Goal: Information Seeking & Learning: Learn about a topic

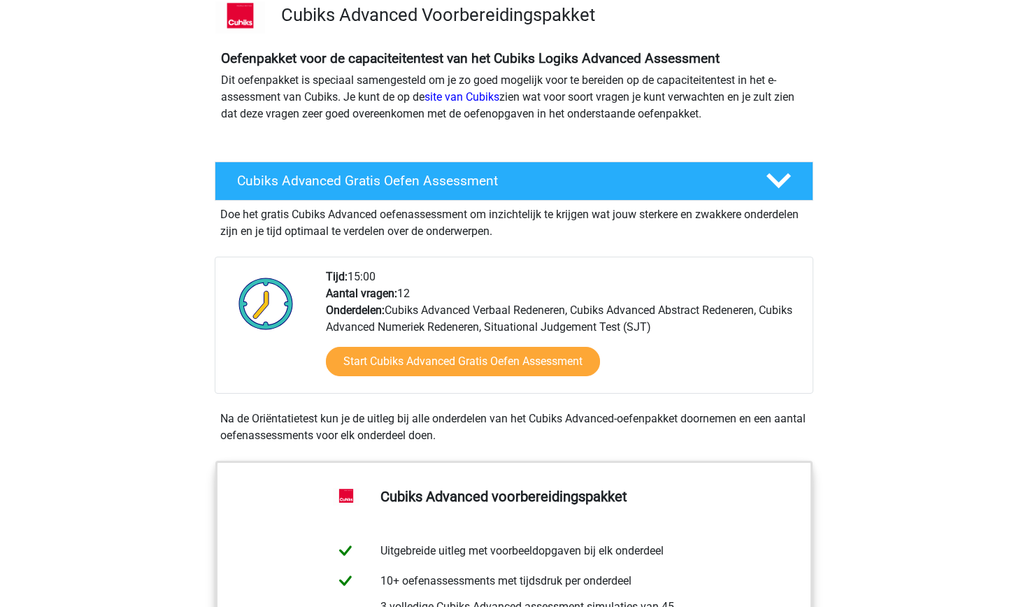
scroll to position [104, 0]
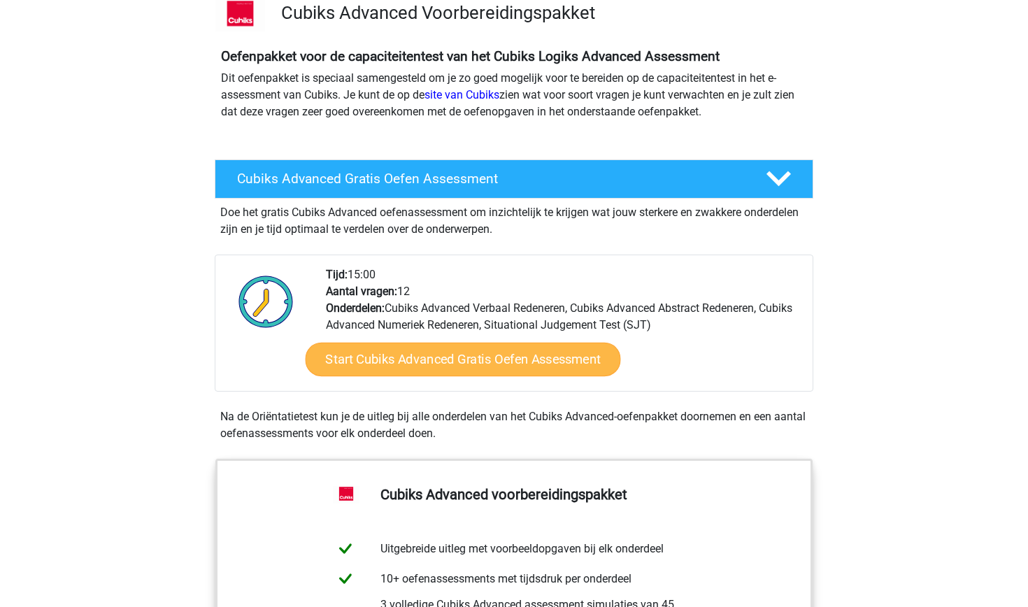
click at [393, 364] on link "Start Cubiks Advanced Gratis Oefen Assessment" at bounding box center [463, 360] width 315 height 34
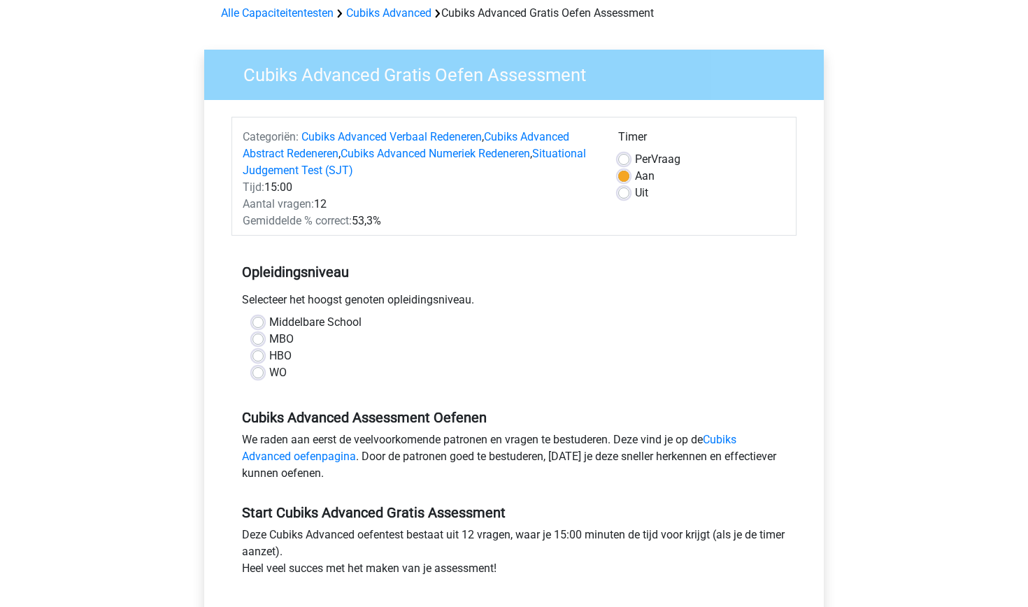
scroll to position [73, 0]
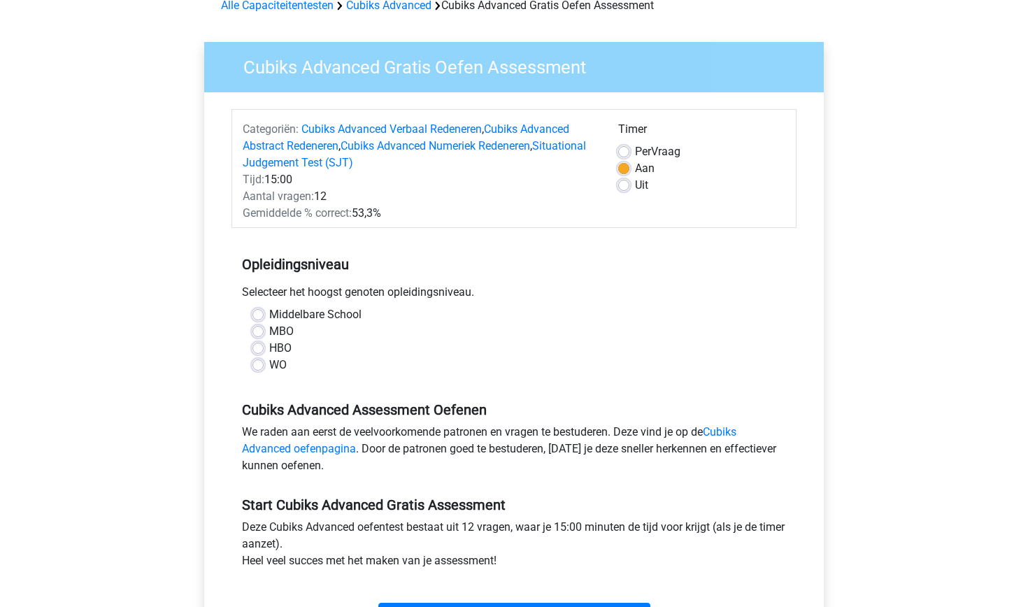
click at [256, 371] on div "WO" at bounding box center [513, 365] width 523 height 17
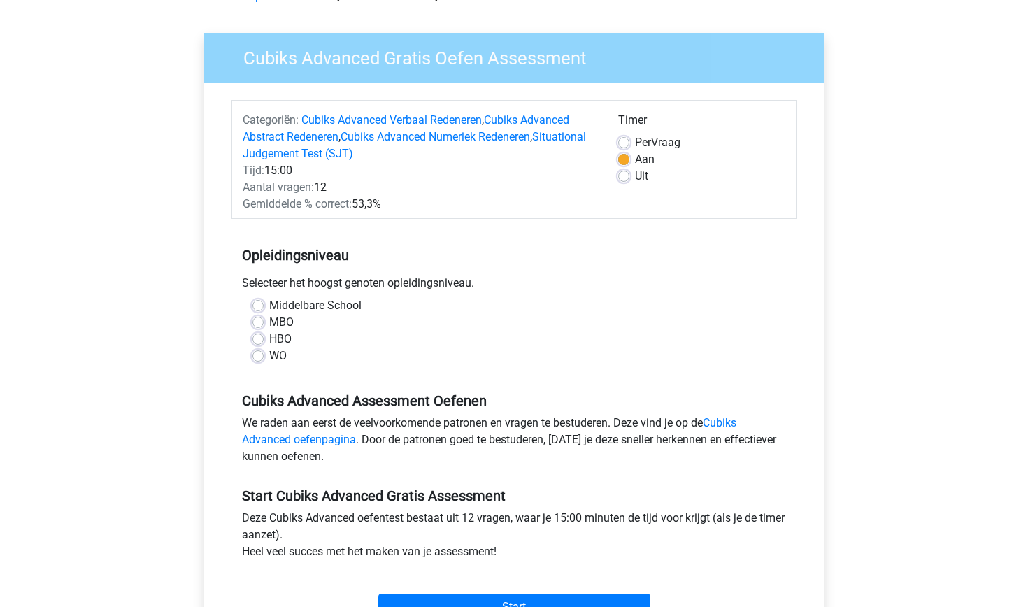
click at [269, 356] on label "WO" at bounding box center [277, 355] width 17 height 17
click at [257, 356] on input "WO" at bounding box center [257, 354] width 11 height 14
radio input "true"
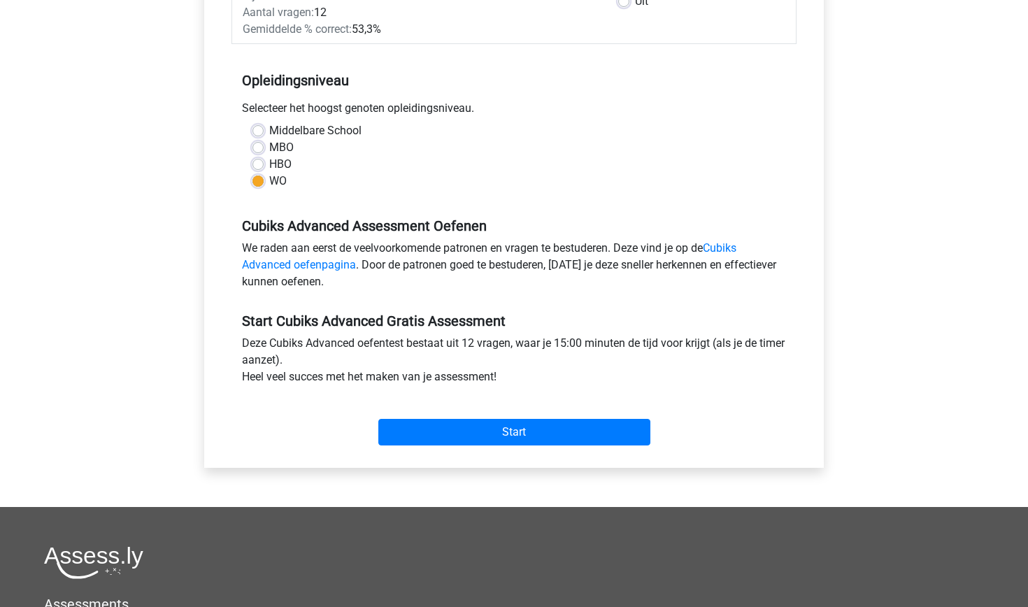
scroll to position [275, 0]
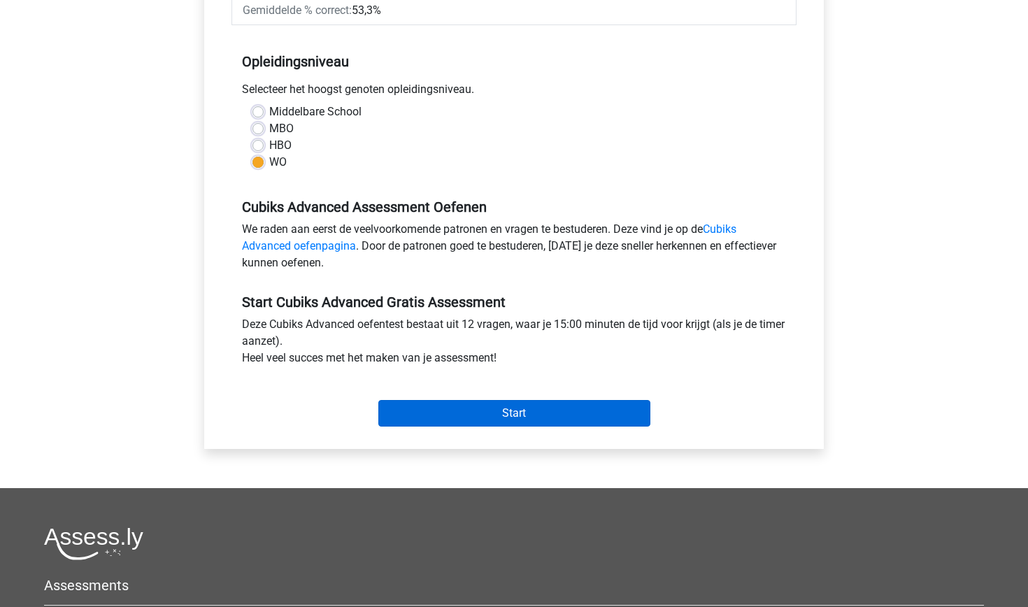
click at [406, 408] on input "Start" at bounding box center [514, 413] width 272 height 27
click at [510, 420] on input "Start" at bounding box center [514, 413] width 272 height 27
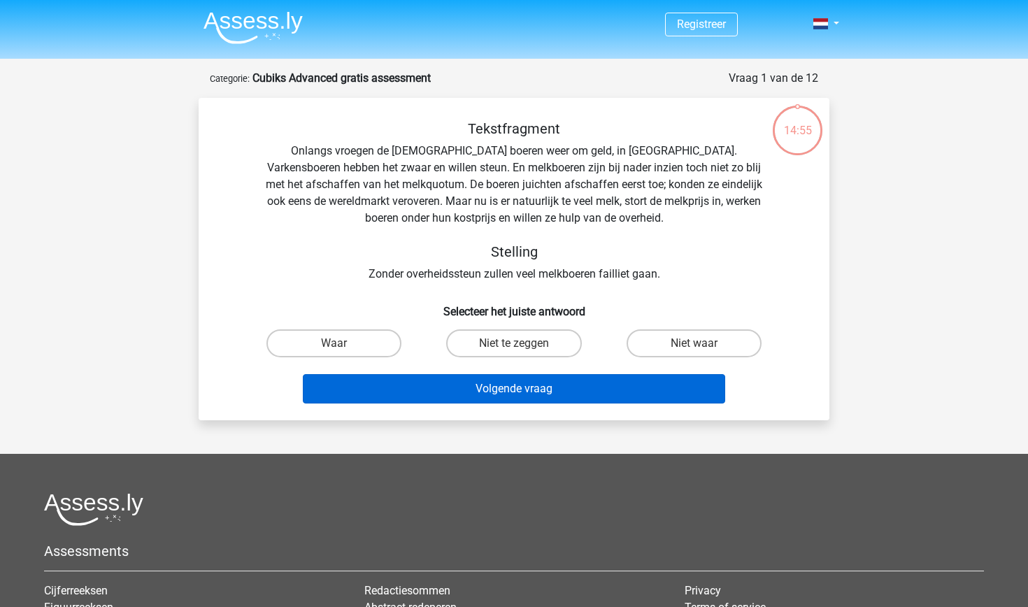
click at [499, 397] on button "Volgende vraag" at bounding box center [514, 388] width 423 height 29
click at [499, 396] on button "Volgende vraag" at bounding box center [514, 388] width 423 height 29
click at [489, 391] on button "Volgende vraag" at bounding box center [514, 388] width 423 height 29
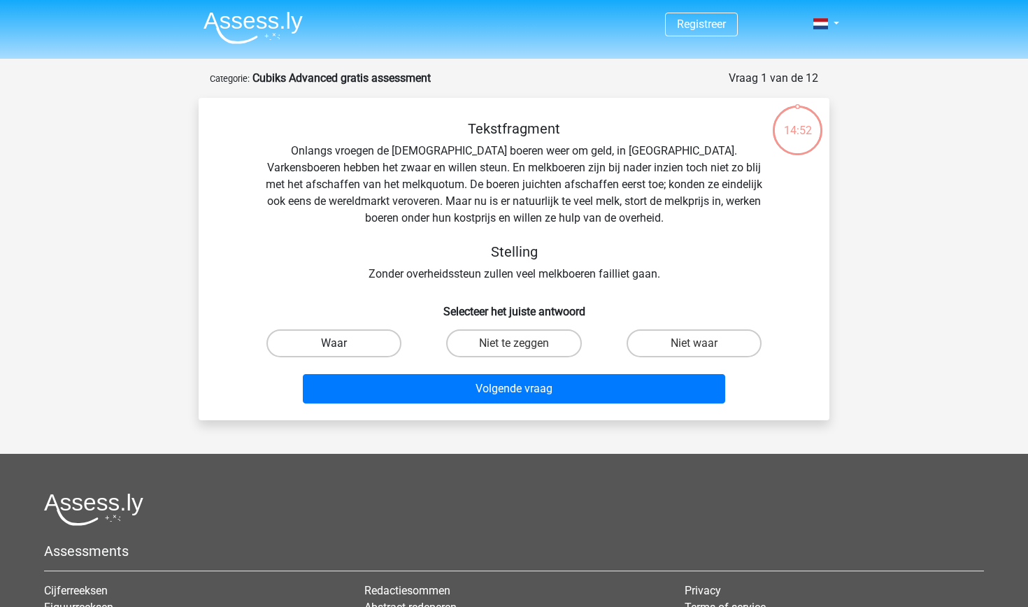
click at [370, 345] on label "Waar" at bounding box center [333, 343] width 135 height 28
click at [343, 345] on input "Waar" at bounding box center [338, 347] width 9 height 9
radio input "true"
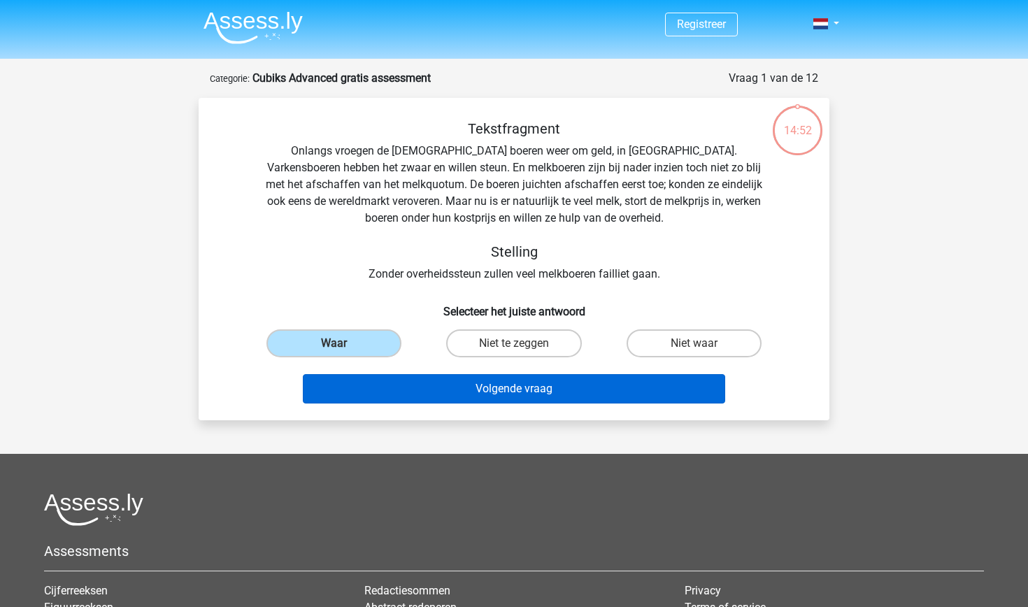
click at [393, 377] on button "Volgende vraag" at bounding box center [514, 388] width 423 height 29
click at [386, 385] on button "Volgende vraag" at bounding box center [514, 388] width 423 height 29
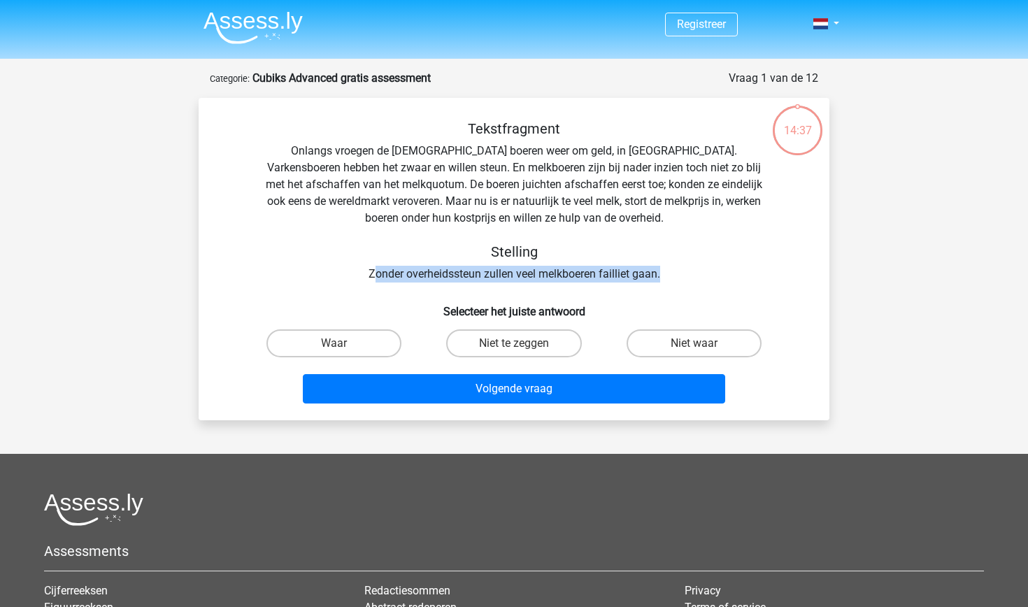
drag, startPoint x: 371, startPoint y: 273, endPoint x: 669, endPoint y: 282, distance: 298.0
click at [669, 282] on div "Tekstfragment Onlangs vroegen de Europese boeren weer om geld, in Brussel. Vark…" at bounding box center [514, 201] width 586 height 162
click at [381, 339] on label "Waar" at bounding box center [333, 343] width 135 height 28
click at [343, 343] on input "Waar" at bounding box center [338, 347] width 9 height 9
radio input "true"
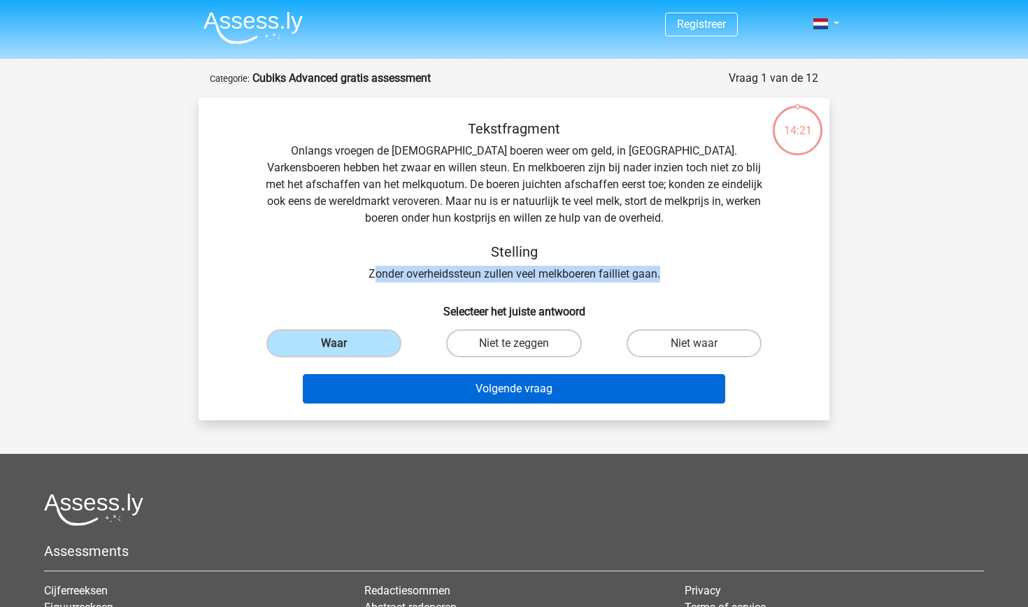
click at [418, 389] on button "Volgende vraag" at bounding box center [514, 388] width 423 height 29
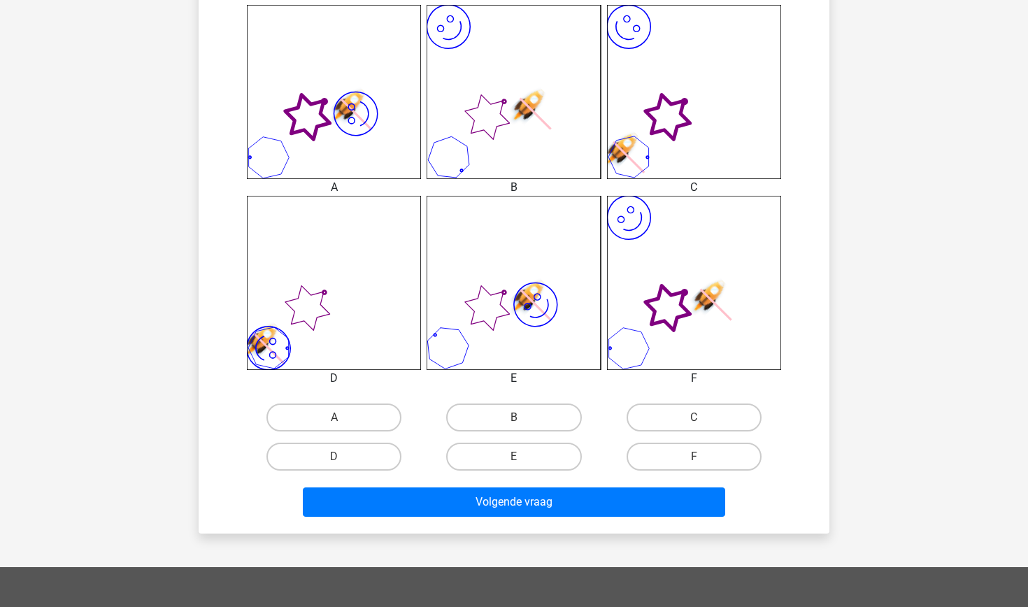
scroll to position [572, 0]
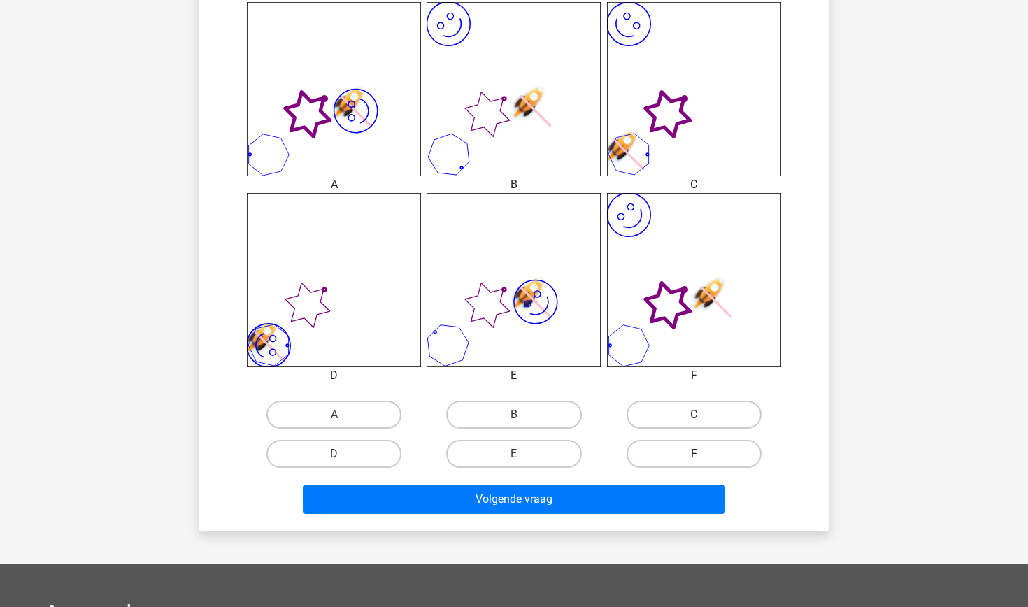
click at [670, 450] on label "F" at bounding box center [693, 454] width 135 height 28
click at [694, 454] on input "F" at bounding box center [698, 458] width 9 height 9
radio input "true"
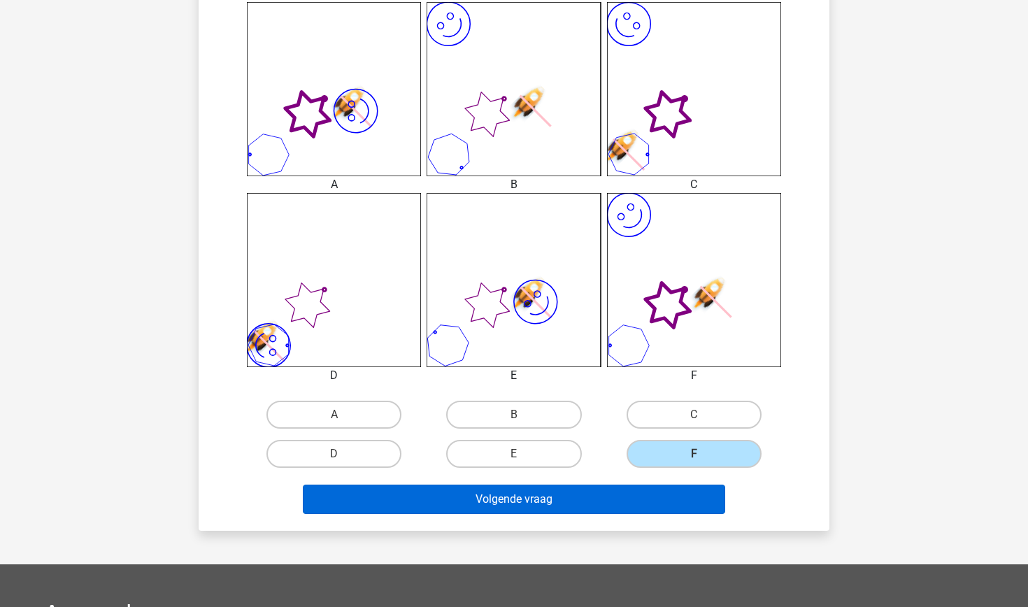
click at [464, 500] on button "Volgende vraag" at bounding box center [514, 499] width 423 height 29
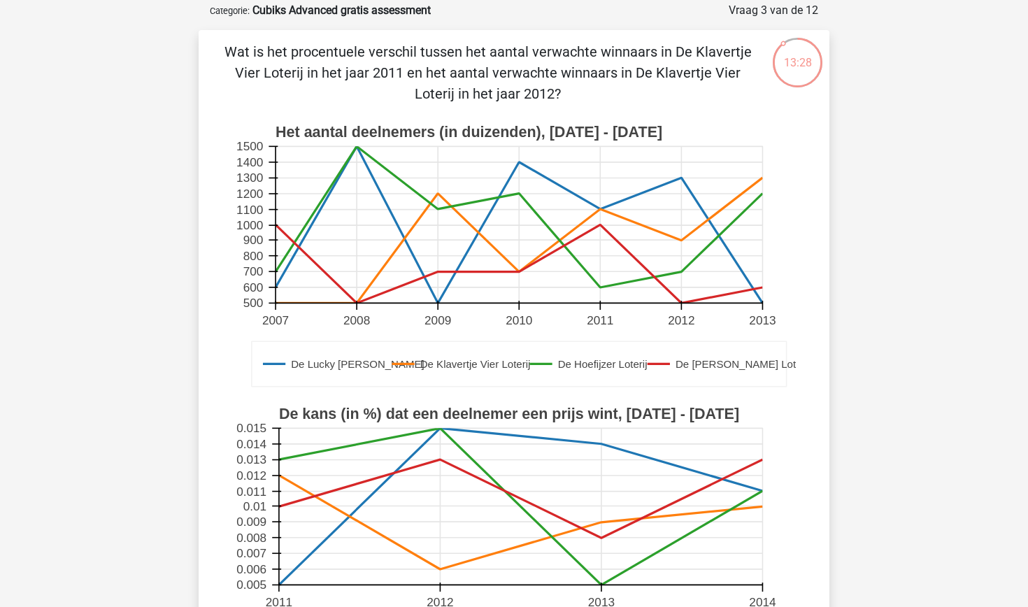
scroll to position [69, 0]
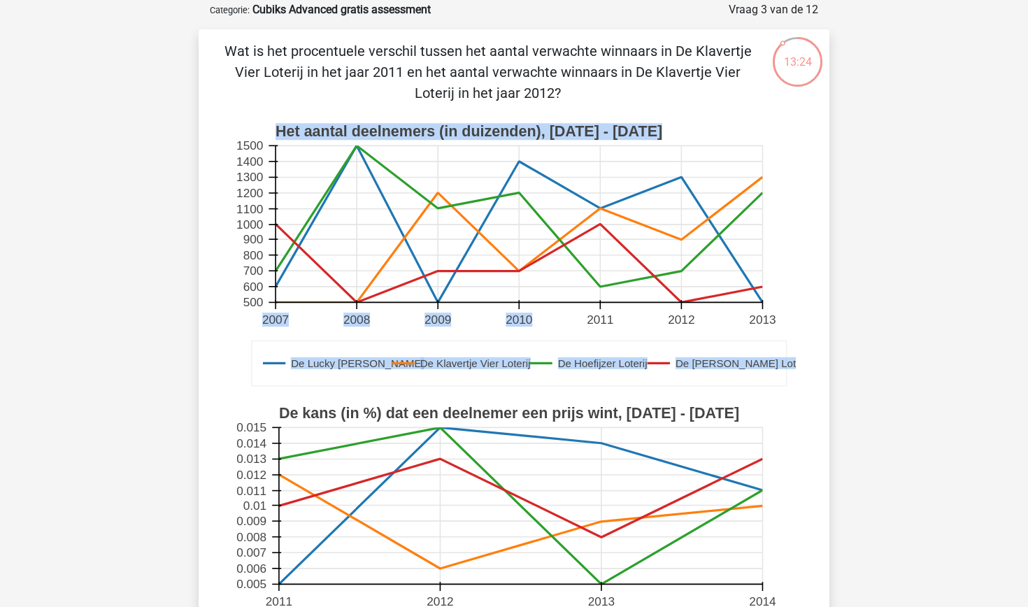
drag, startPoint x: 589, startPoint y: 319, endPoint x: 684, endPoint y: 312, distance: 95.3
click at [684, 311] on g "De Lucky Luke Loterij De Klavertje Vier Loterij De Hoefijzer Loterij De Guus Ge…" at bounding box center [521, 256] width 577 height 282
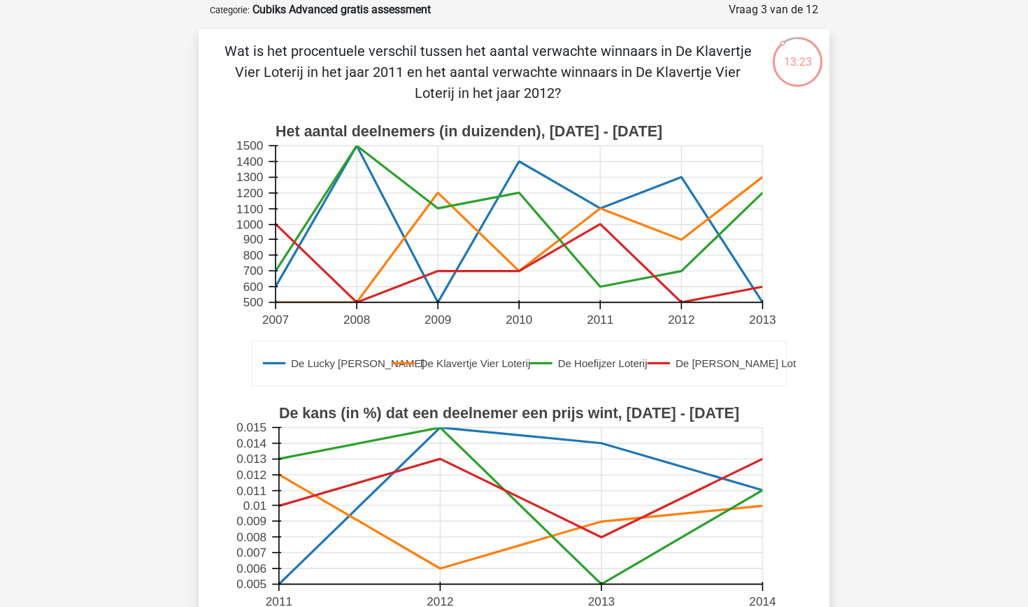
click at [684, 315] on text "2012" at bounding box center [681, 320] width 27 height 14
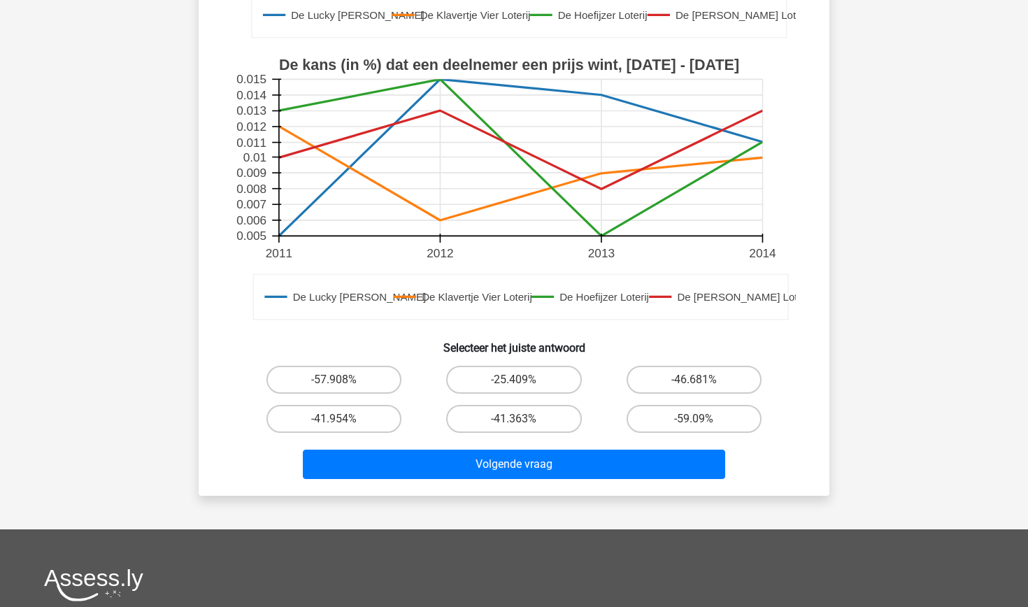
scroll to position [418, 0]
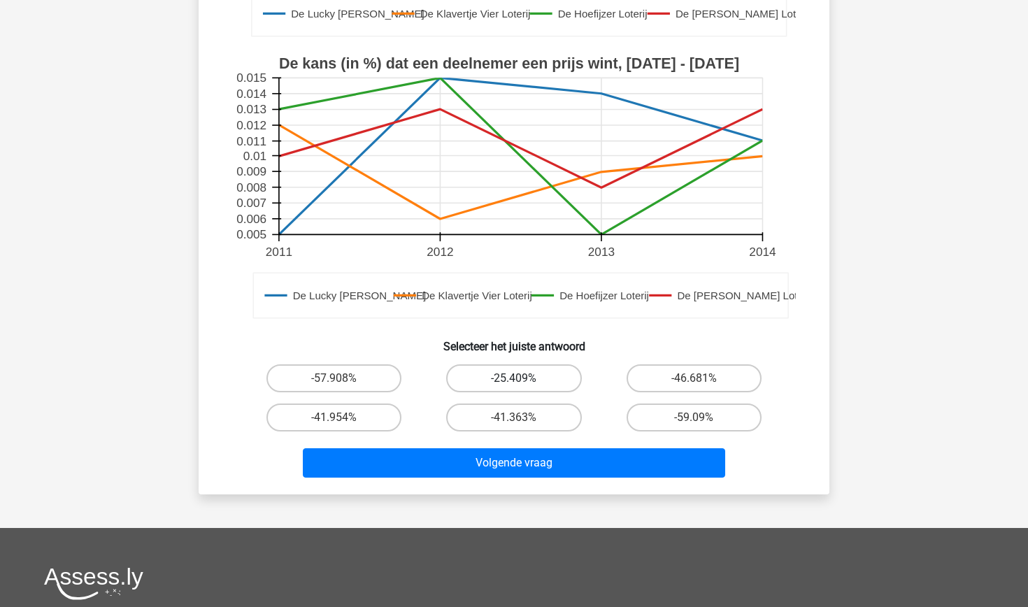
click at [526, 375] on label "-25.409%" at bounding box center [513, 378] width 135 height 28
click at [523, 378] on input "-25.409%" at bounding box center [518, 382] width 9 height 9
radio input "true"
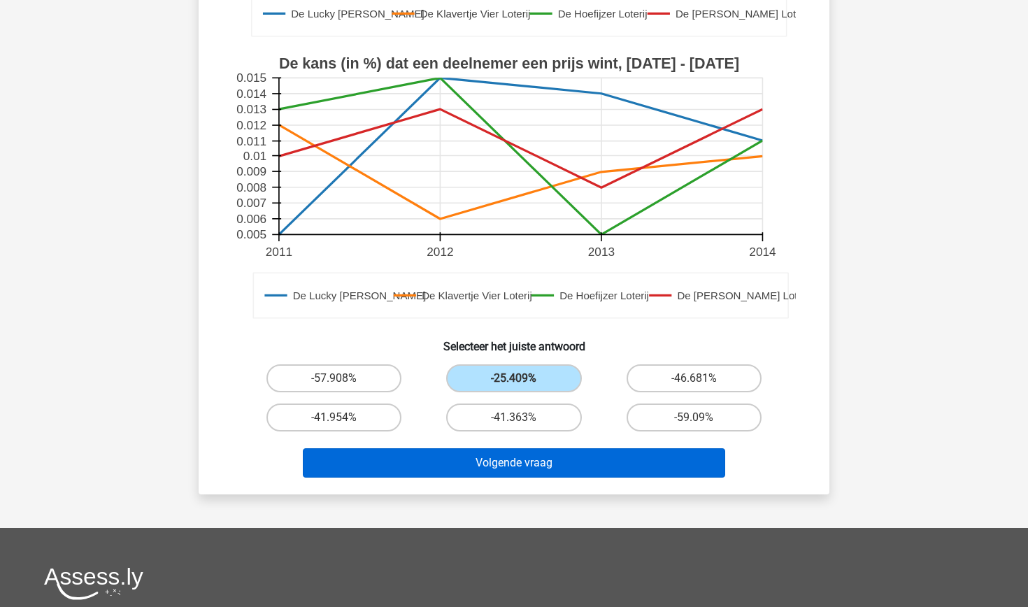
click at [512, 466] on button "Volgende vraag" at bounding box center [514, 462] width 423 height 29
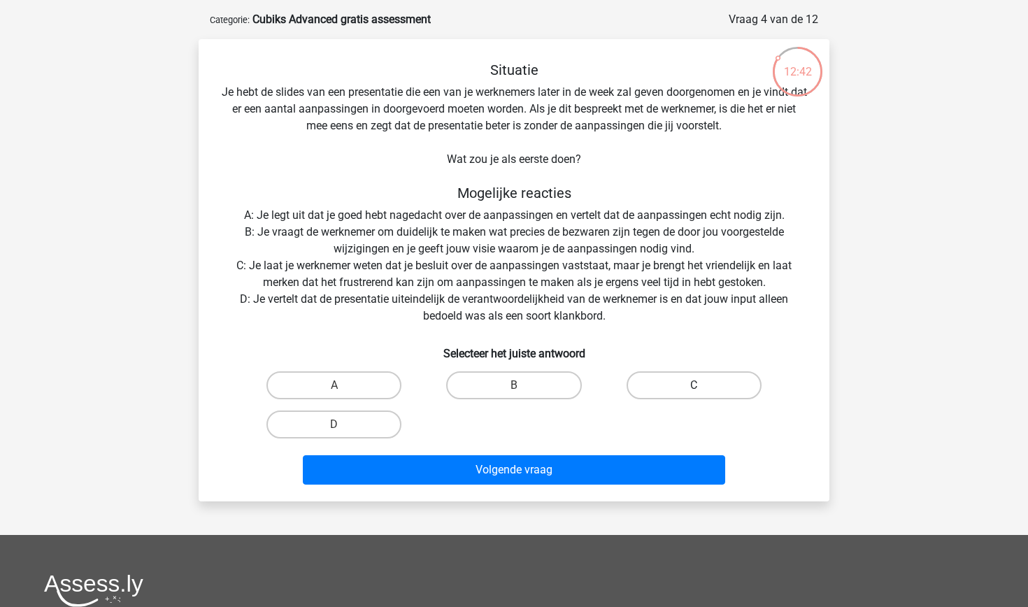
scroll to position [57, 0]
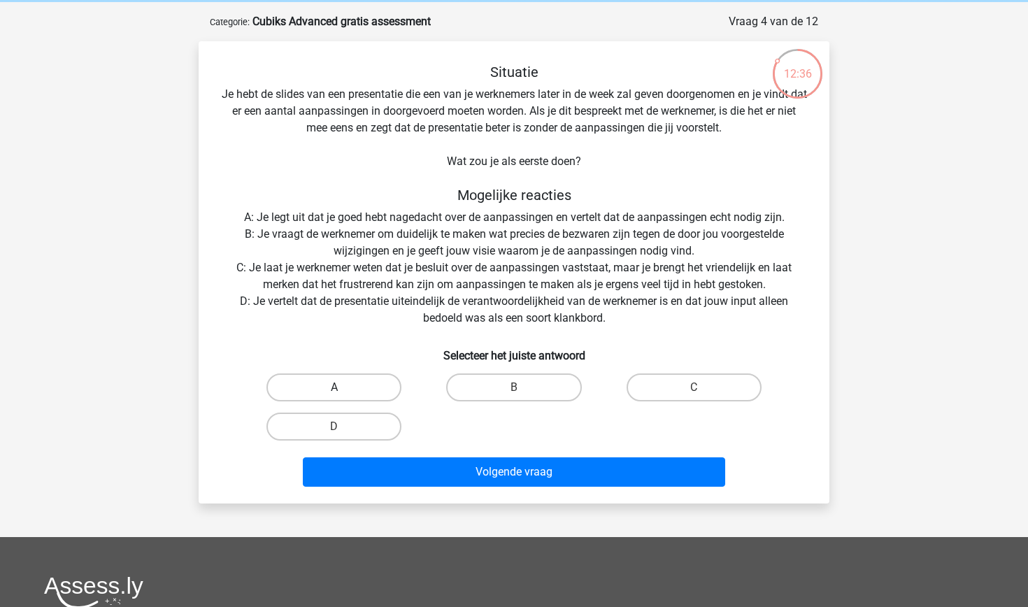
click at [354, 386] on label "A" at bounding box center [333, 387] width 135 height 28
click at [343, 387] on input "A" at bounding box center [338, 391] width 9 height 9
radio input "true"
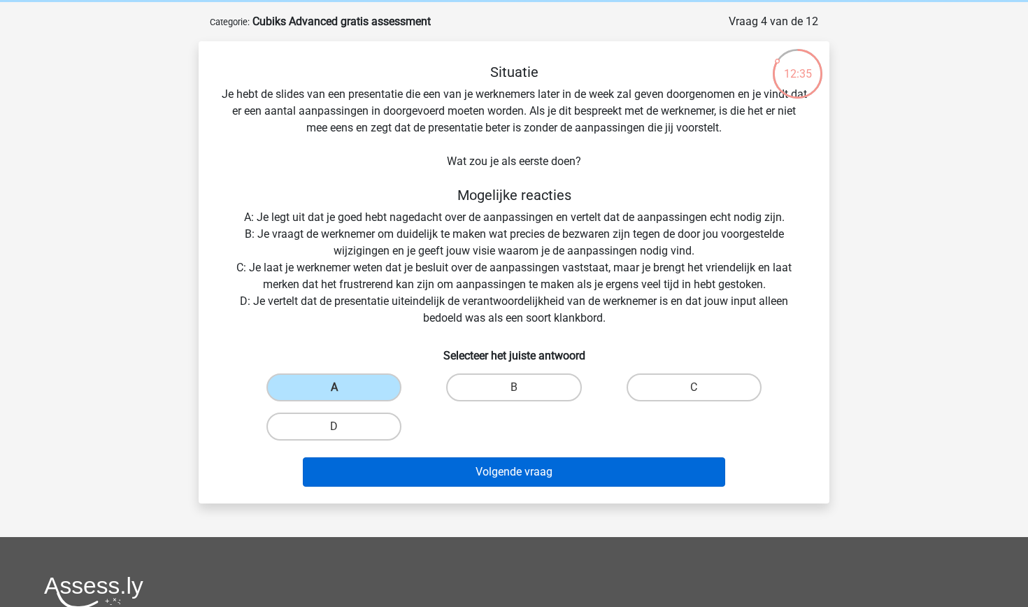
click at [405, 470] on button "Volgende vraag" at bounding box center [514, 471] width 423 height 29
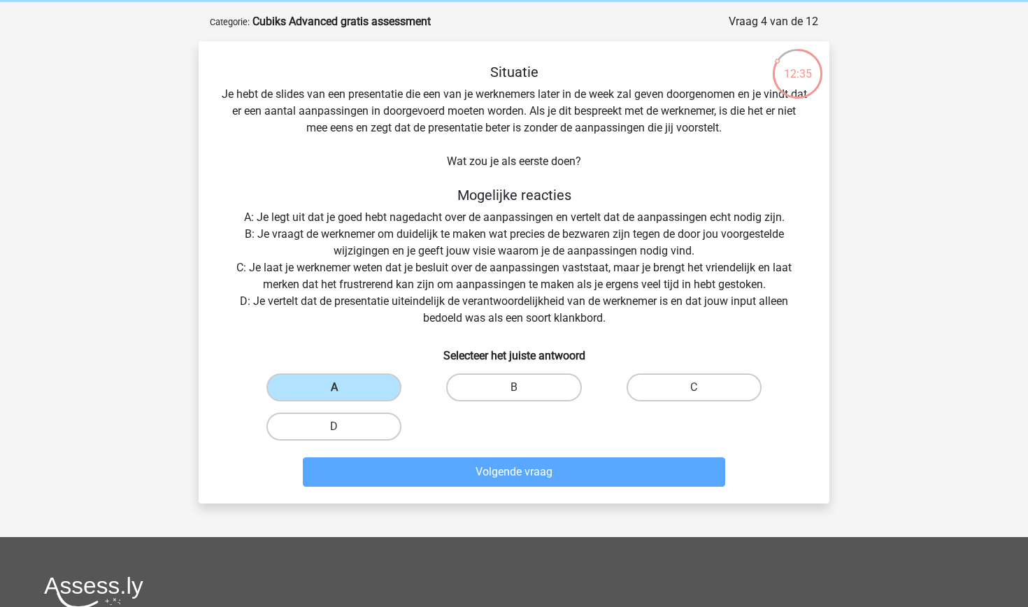
scroll to position [70, 0]
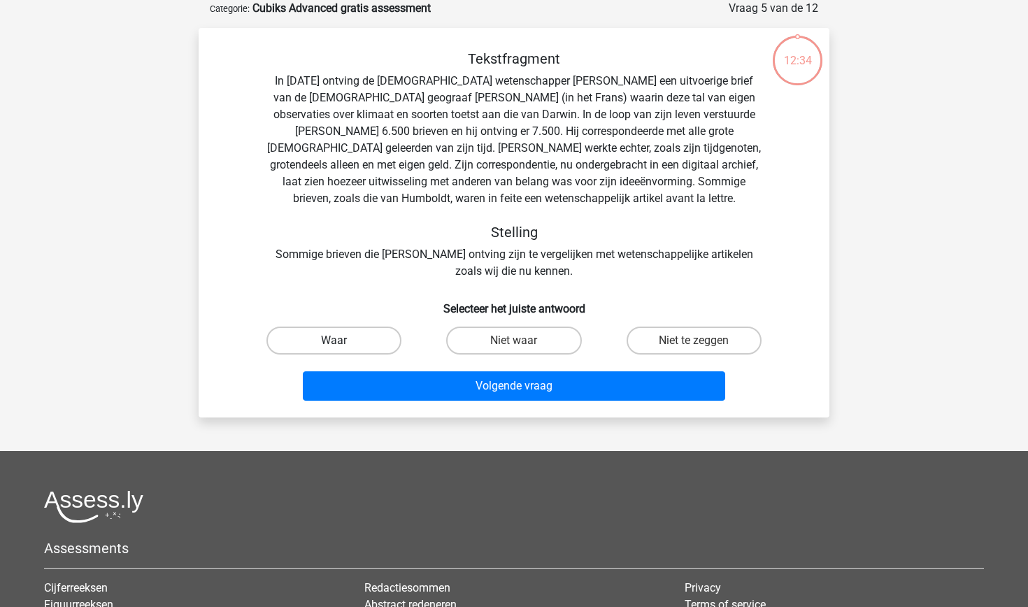
click at [333, 341] on label "Waar" at bounding box center [333, 341] width 135 height 28
click at [334, 341] on input "Waar" at bounding box center [338, 344] width 9 height 9
radio input "true"
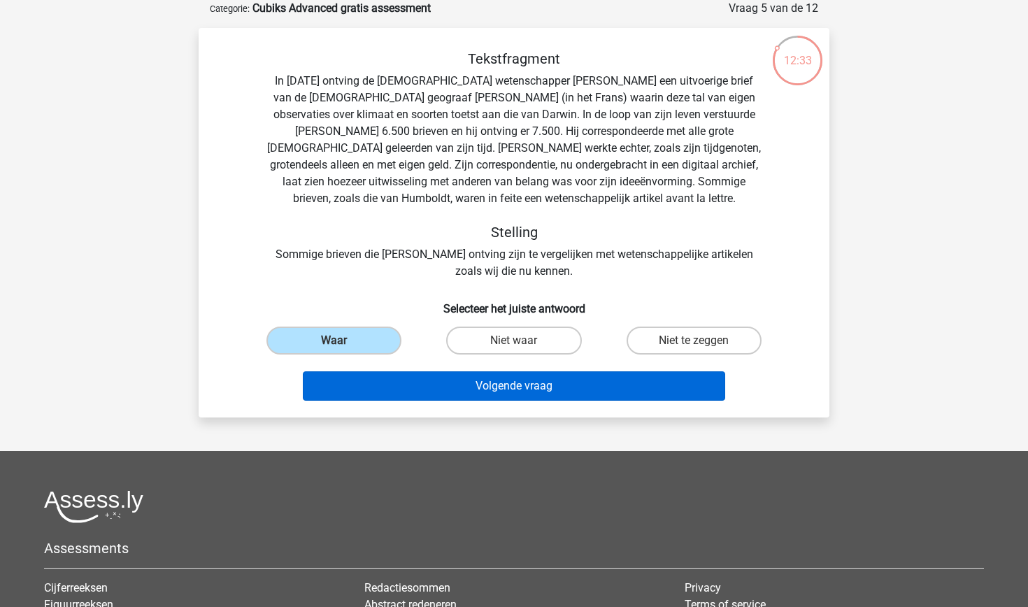
click at [348, 385] on button "Volgende vraag" at bounding box center [514, 385] width 423 height 29
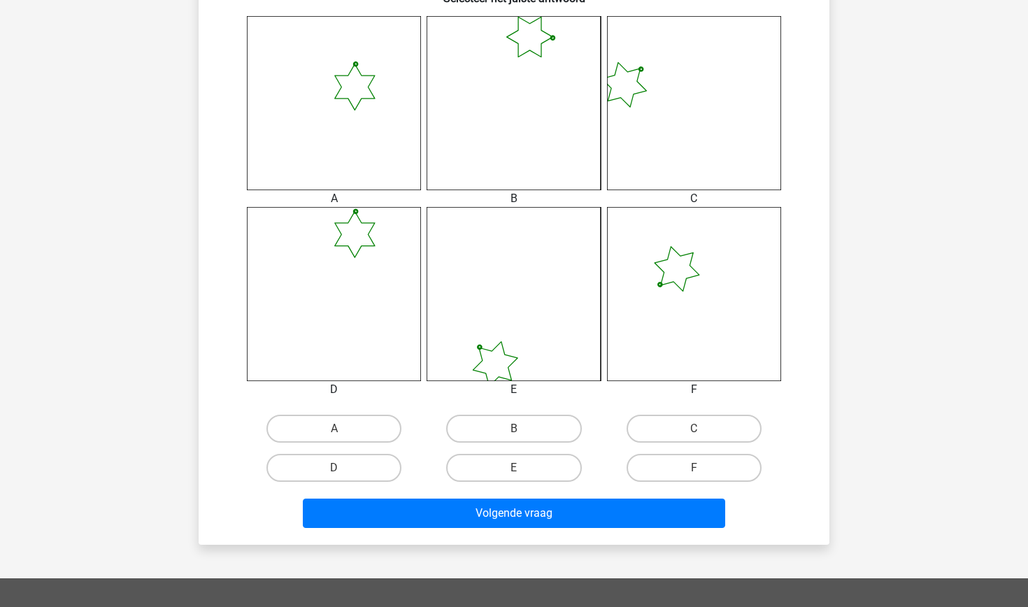
scroll to position [574, 0]
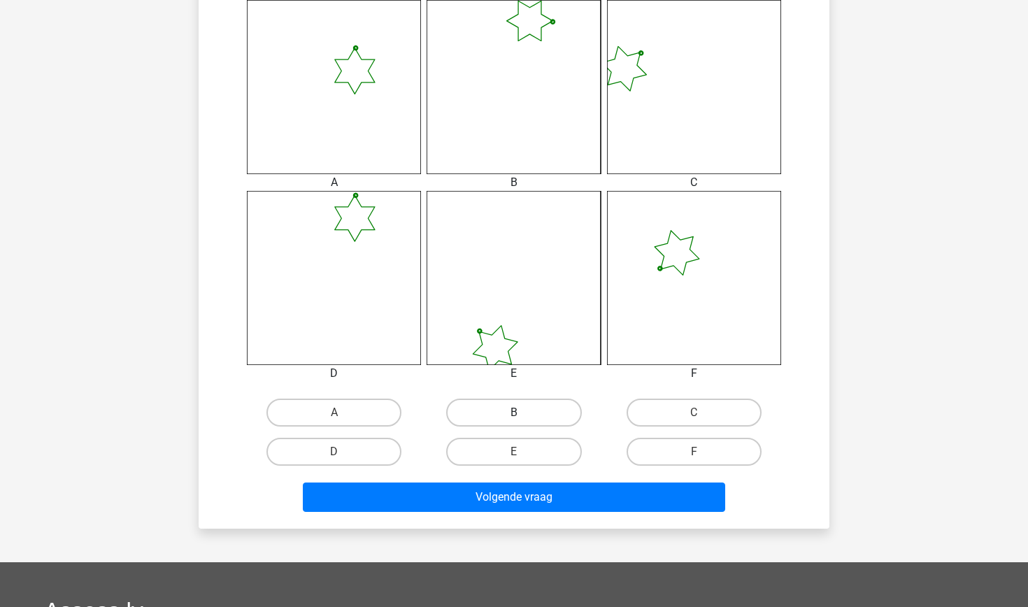
click at [511, 418] on label "B" at bounding box center [513, 413] width 135 height 28
click at [514, 418] on input "B" at bounding box center [518, 416] width 9 height 9
radio input "true"
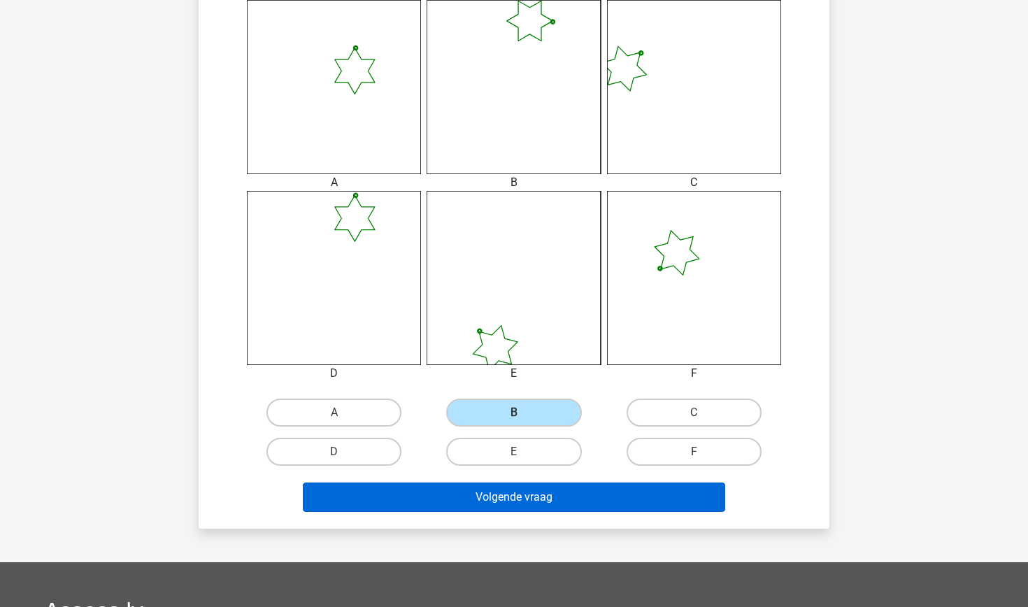
click at [479, 502] on button "Volgende vraag" at bounding box center [514, 496] width 423 height 29
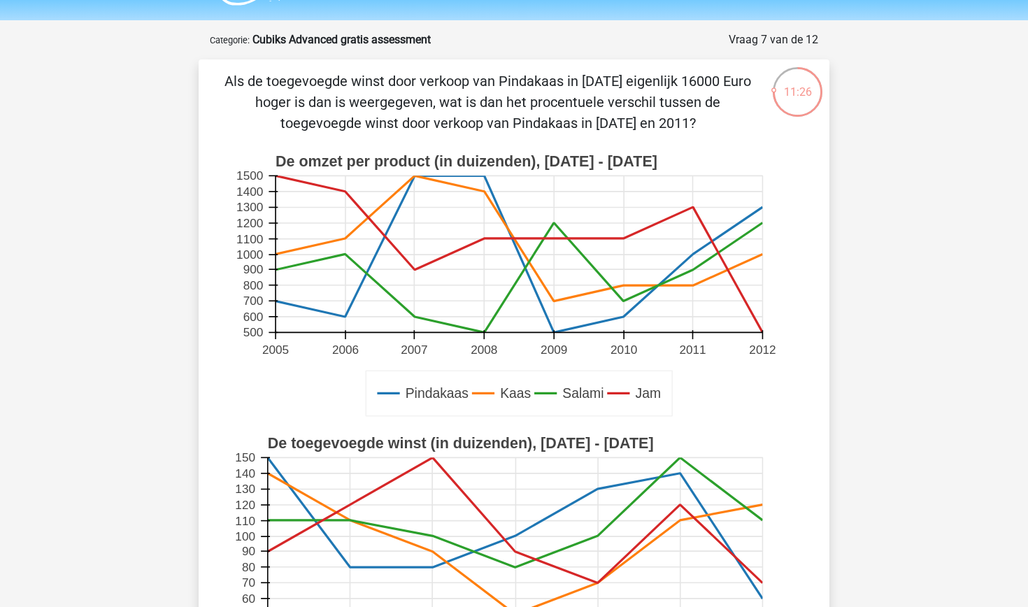
scroll to position [39, 0]
drag, startPoint x: 679, startPoint y: 80, endPoint x: 750, endPoint y: 81, distance: 71.3
click at [750, 81] on p "Als de toegevoegde winst door verkoop van Pindakaas in [DATE] eigenlijk 16000 E…" at bounding box center [487, 101] width 533 height 63
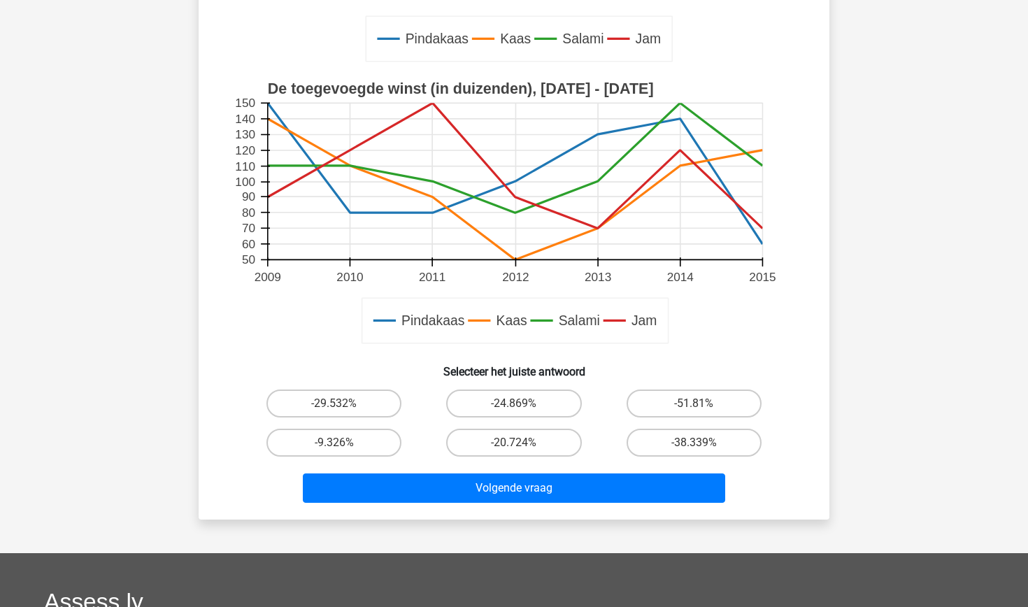
scroll to position [415, 0]
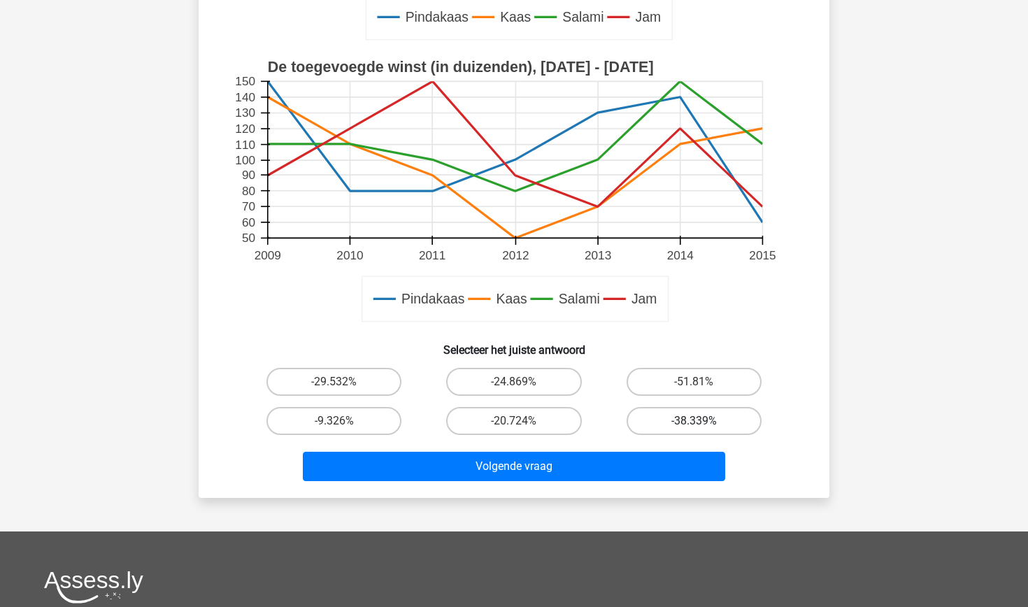
click at [660, 427] on label "-38.339%" at bounding box center [693, 421] width 135 height 28
click at [694, 427] on input "-38.339%" at bounding box center [698, 425] width 9 height 9
radio input "true"
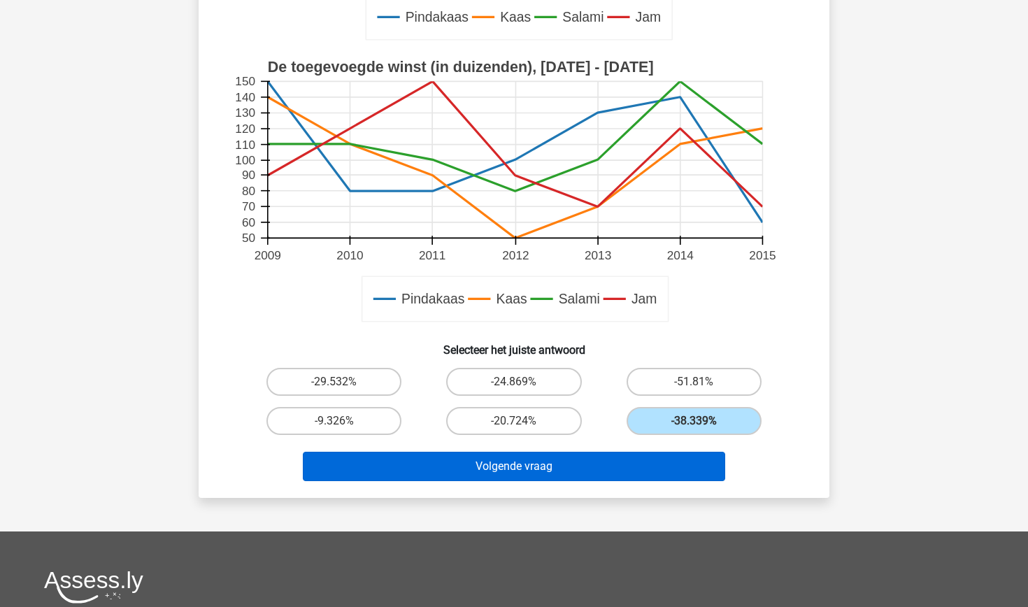
click at [529, 462] on button "Volgende vraag" at bounding box center [514, 466] width 423 height 29
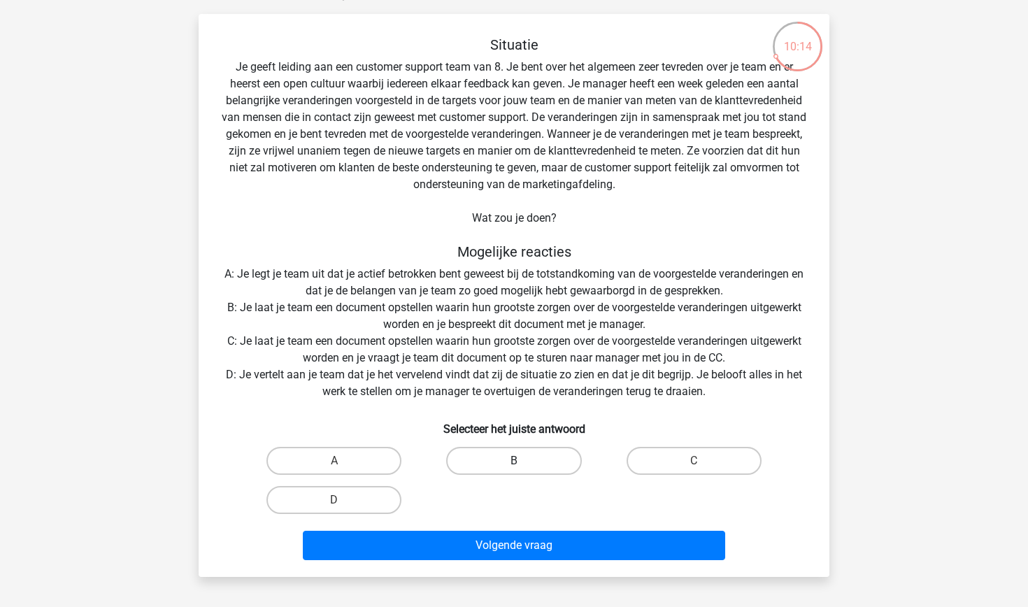
scroll to position [85, 0]
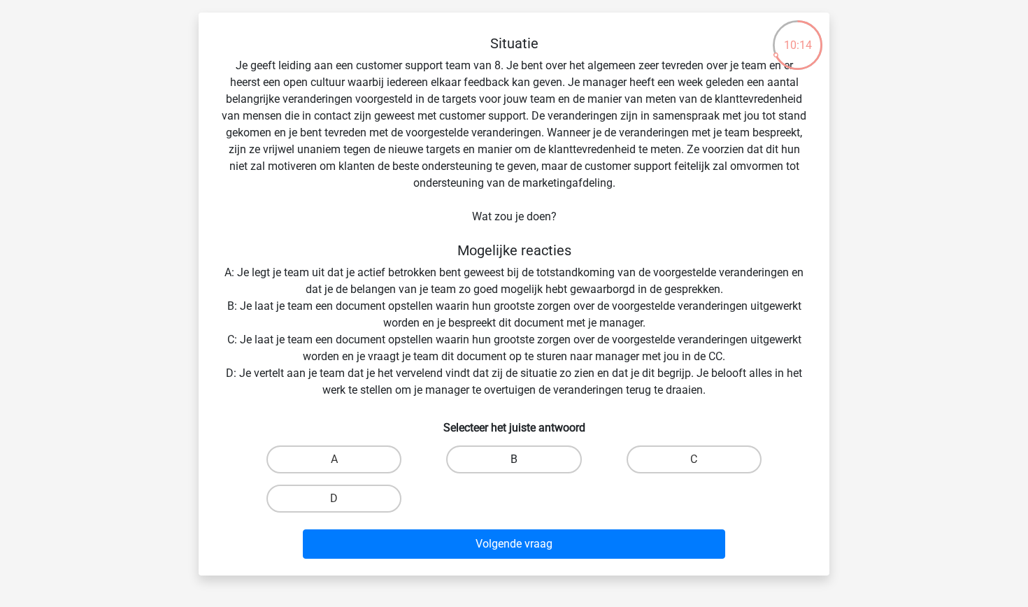
click at [478, 454] on label "B" at bounding box center [513, 459] width 135 height 28
click at [514, 459] on input "B" at bounding box center [518, 463] width 9 height 9
radio input "true"
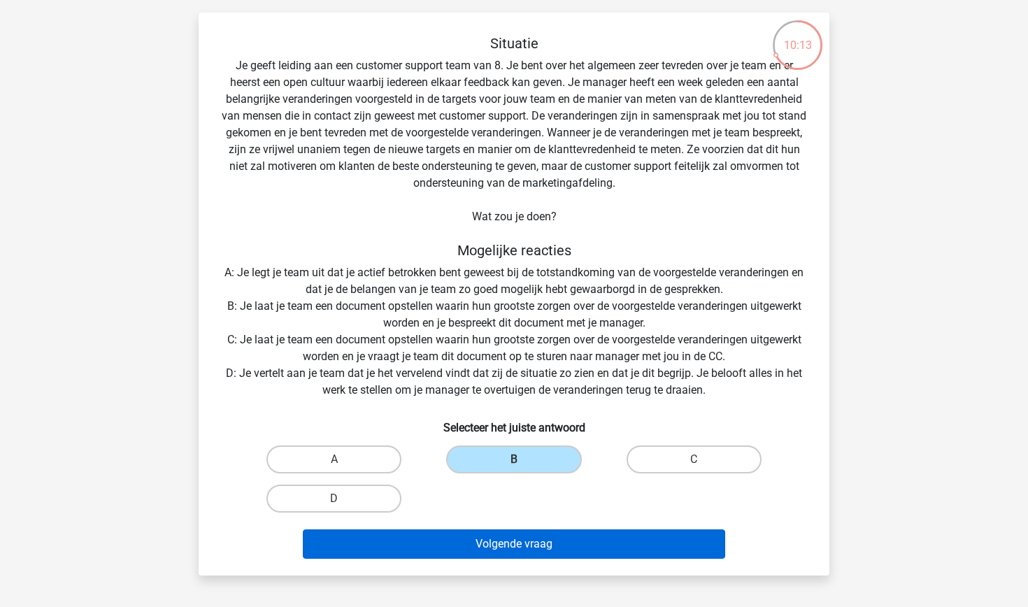
click at [473, 534] on button "Volgende vraag" at bounding box center [514, 543] width 423 height 29
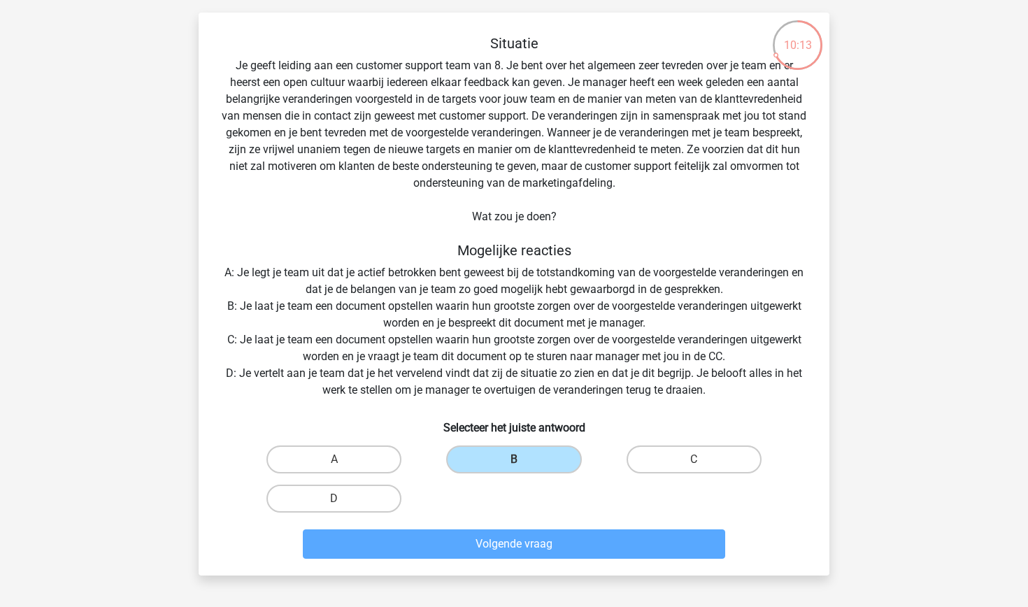
scroll to position [70, 0]
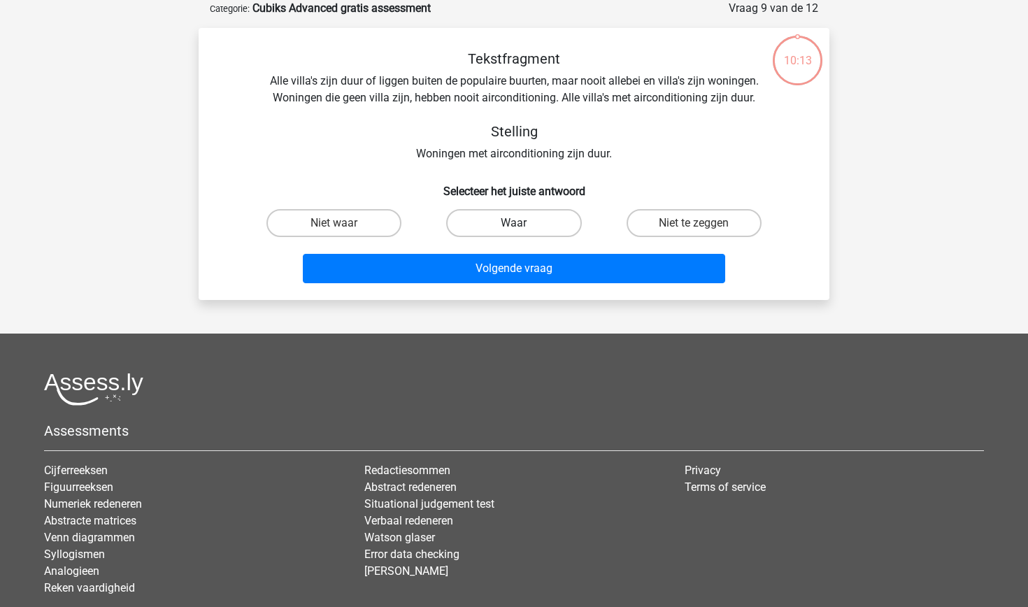
click at [496, 225] on label "Waar" at bounding box center [513, 223] width 135 height 28
click at [514, 225] on input "Waar" at bounding box center [518, 227] width 9 height 9
radio input "true"
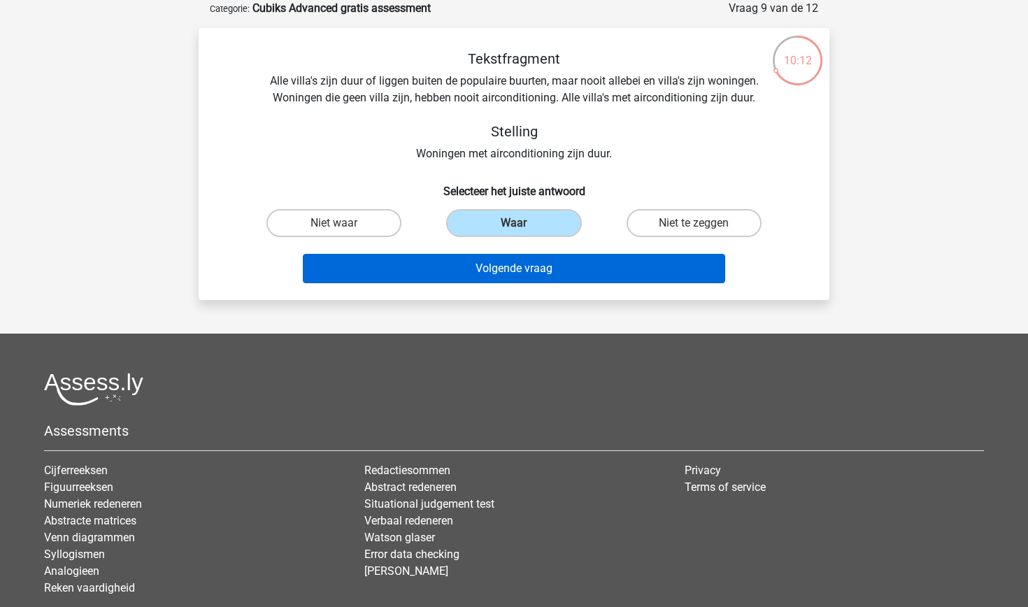
click at [488, 269] on button "Volgende vraag" at bounding box center [514, 268] width 423 height 29
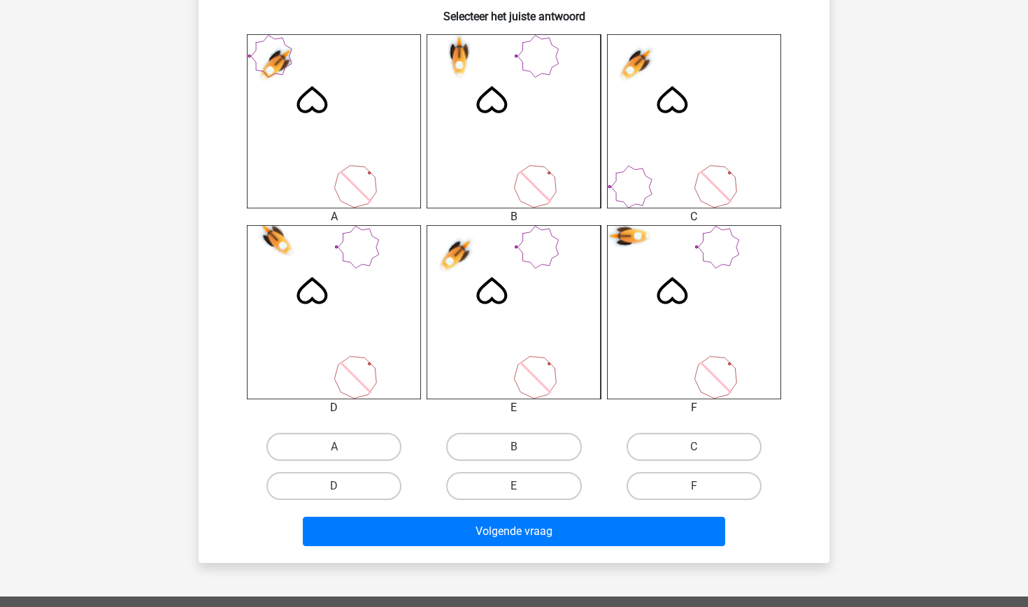
scroll to position [571, 0]
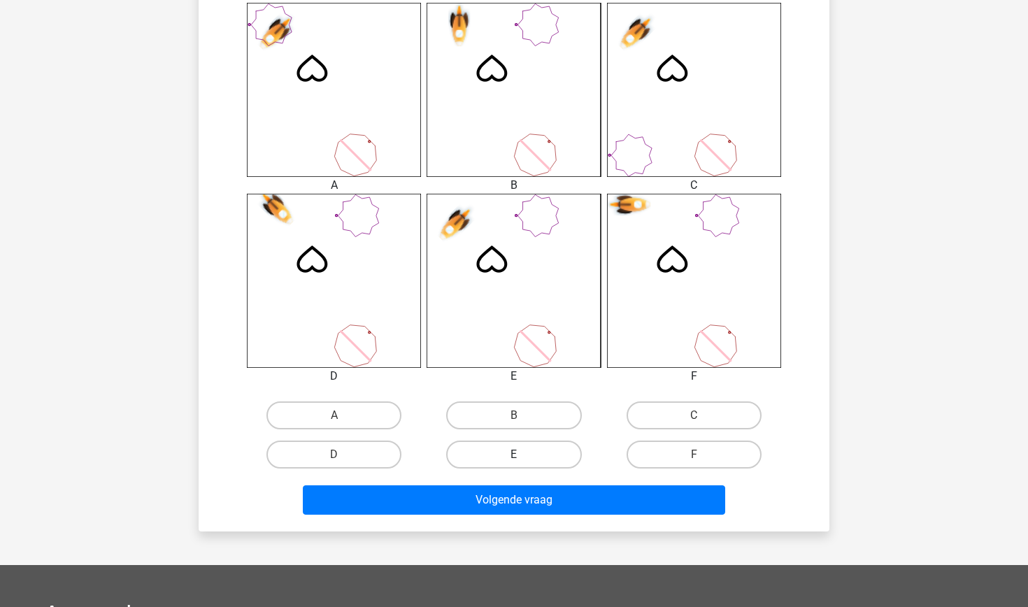
click at [529, 441] on label "E" at bounding box center [513, 454] width 135 height 28
click at [523, 454] on input "E" at bounding box center [518, 458] width 9 height 9
radio input "true"
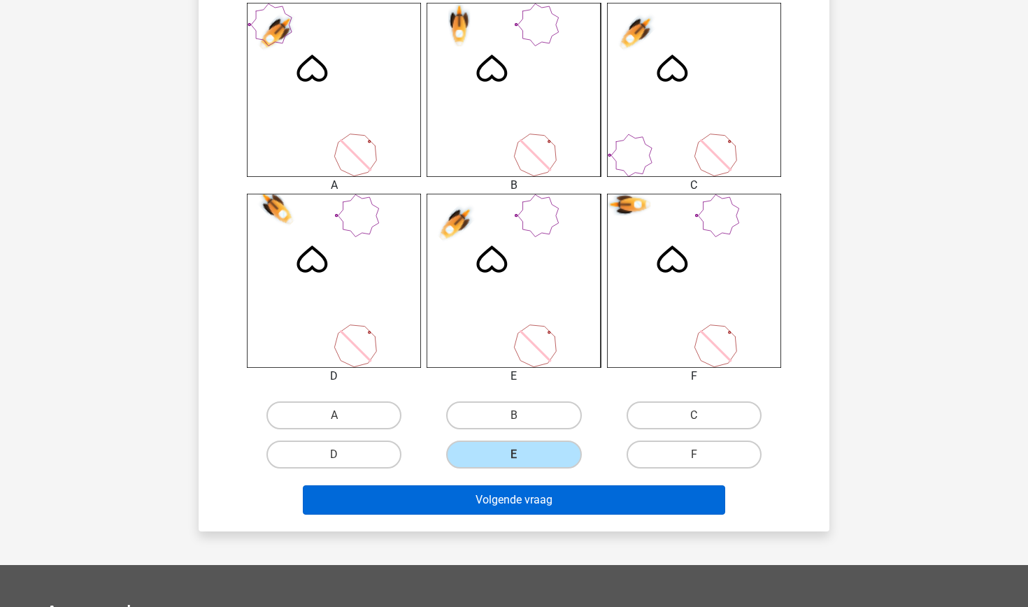
click at [503, 492] on button "Volgende vraag" at bounding box center [514, 499] width 423 height 29
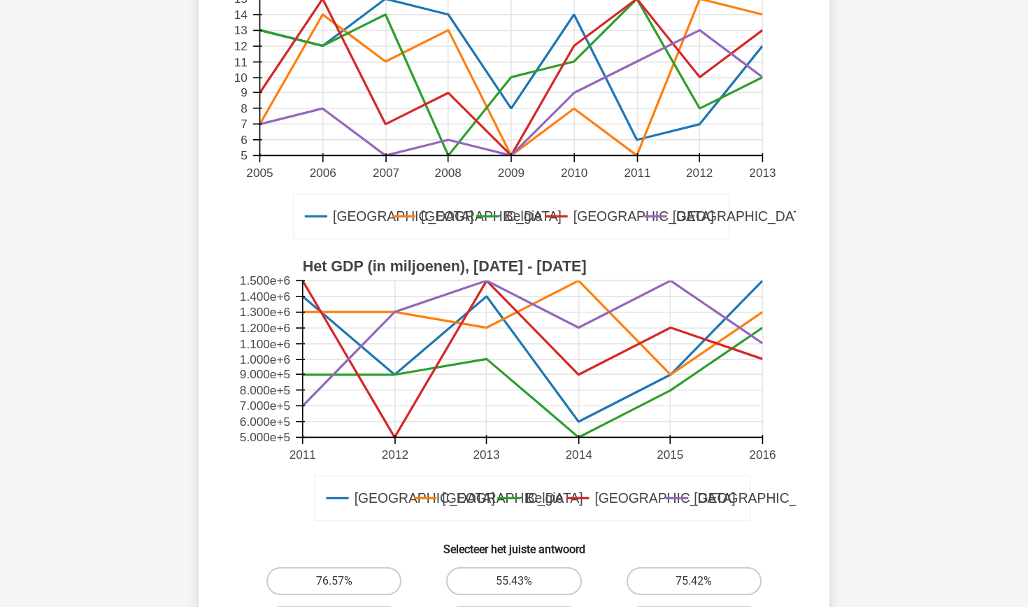
scroll to position [338, 0]
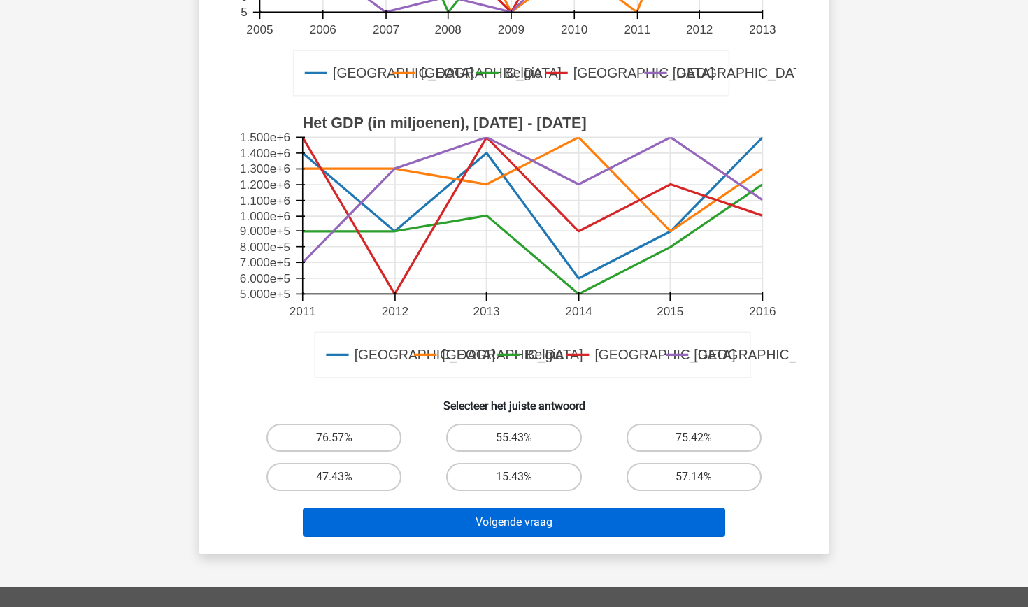
click at [512, 517] on button "Volgende vraag" at bounding box center [514, 522] width 423 height 29
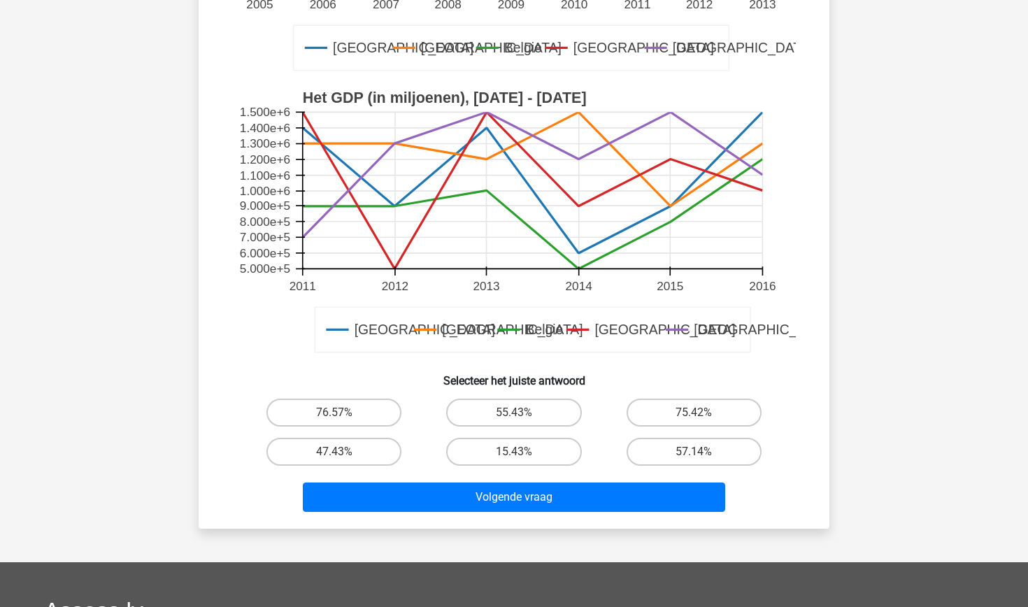
scroll to position [375, 0]
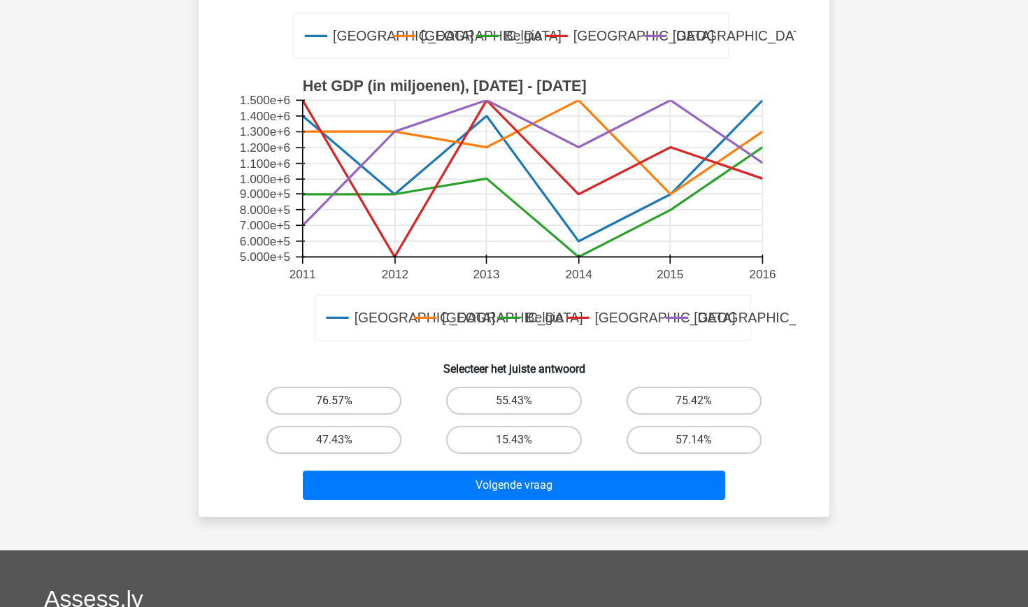
click at [364, 398] on label "76.57%" at bounding box center [333, 401] width 135 height 28
click at [343, 401] on input "76.57%" at bounding box center [338, 405] width 9 height 9
radio input "true"
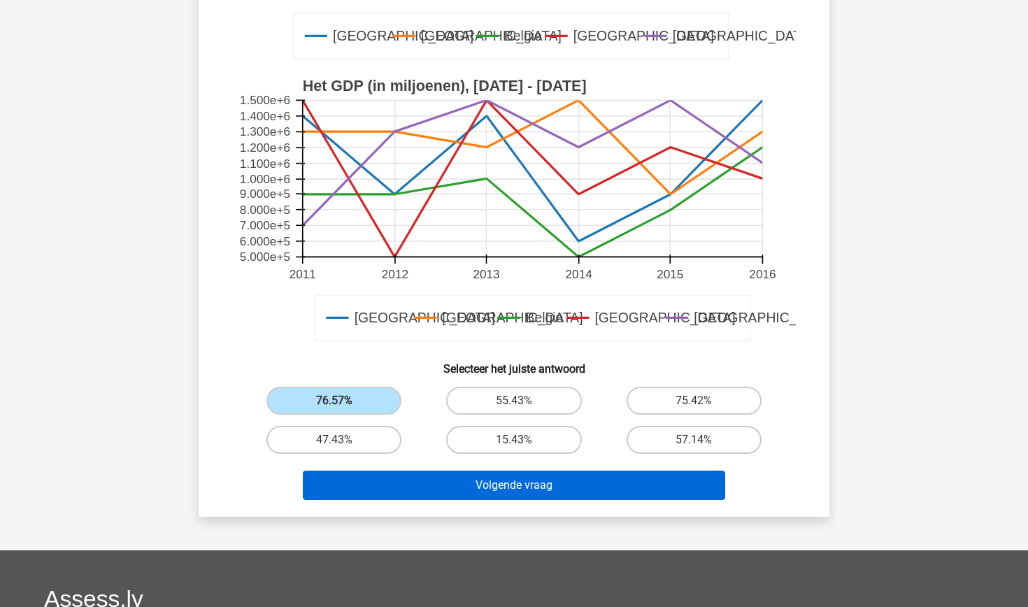
click at [408, 480] on button "Volgende vraag" at bounding box center [514, 485] width 423 height 29
click at [408, 489] on button "Volgende vraag" at bounding box center [514, 485] width 423 height 29
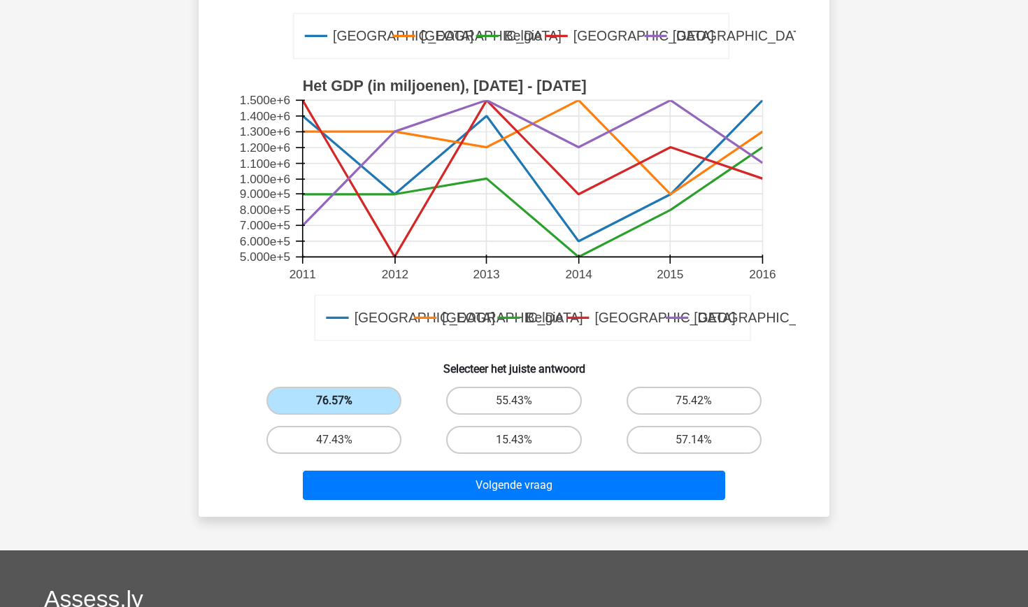
click at [367, 398] on label "76.57%" at bounding box center [333, 401] width 135 height 28
click at [343, 401] on input "76.57%" at bounding box center [338, 405] width 9 height 9
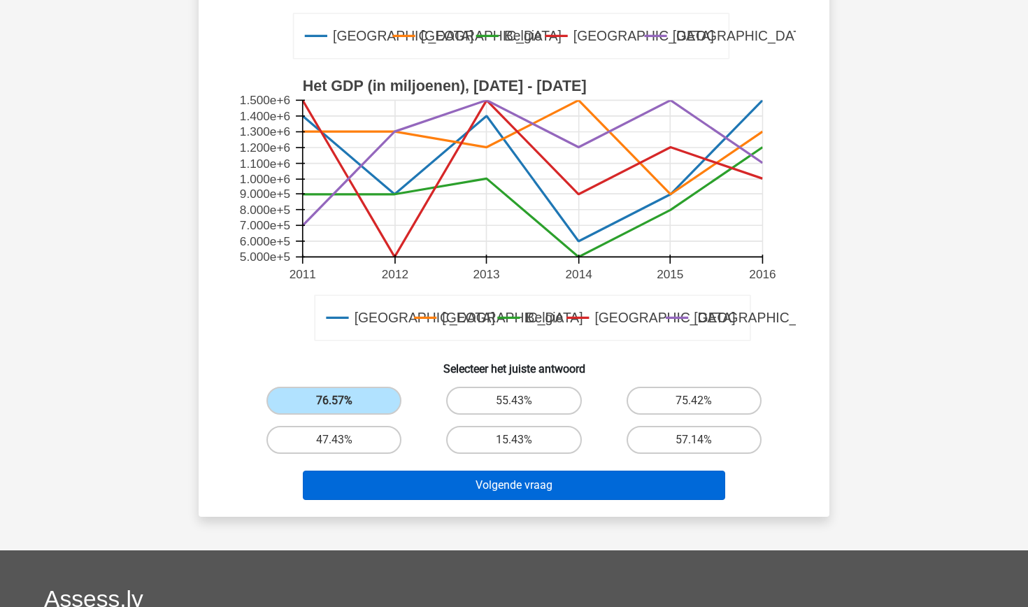
click at [482, 491] on button "Volgende vraag" at bounding box center [514, 485] width 423 height 29
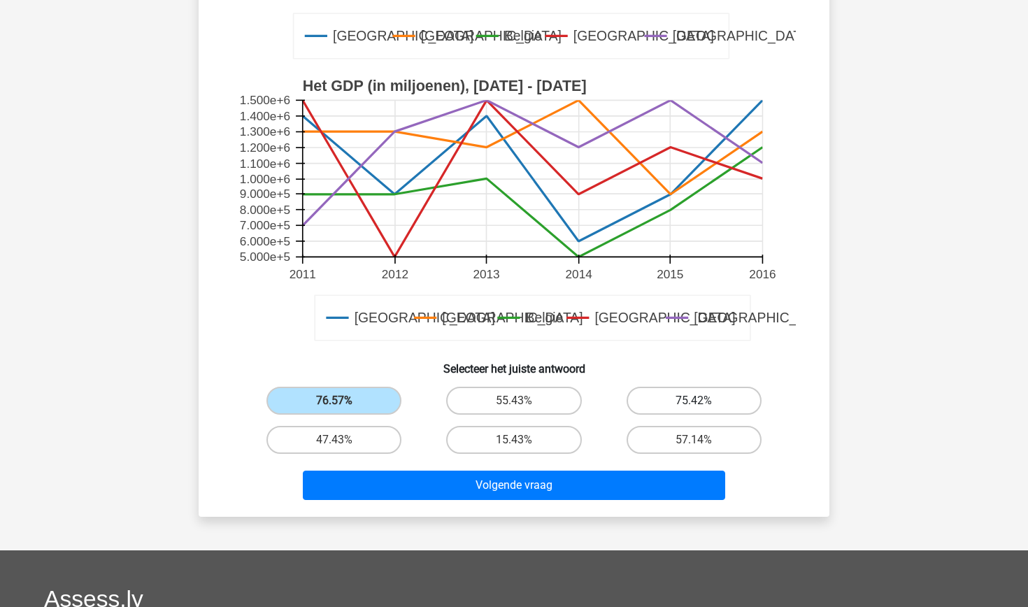
click at [715, 402] on label "75.42%" at bounding box center [693, 401] width 135 height 28
click at [703, 402] on input "75.42%" at bounding box center [698, 405] width 9 height 9
radio input "true"
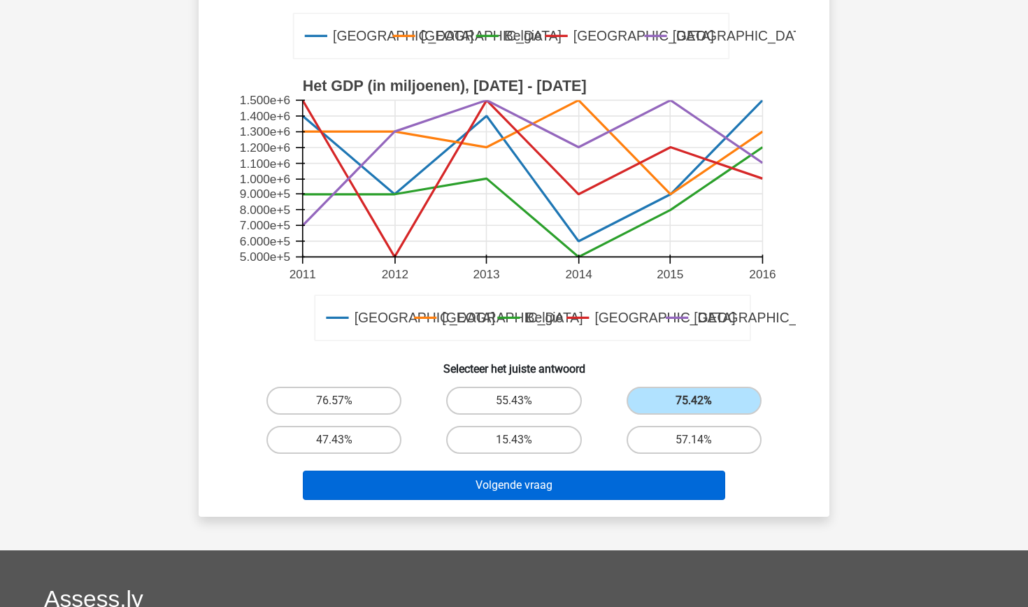
click at [522, 487] on button "Volgende vraag" at bounding box center [514, 485] width 423 height 29
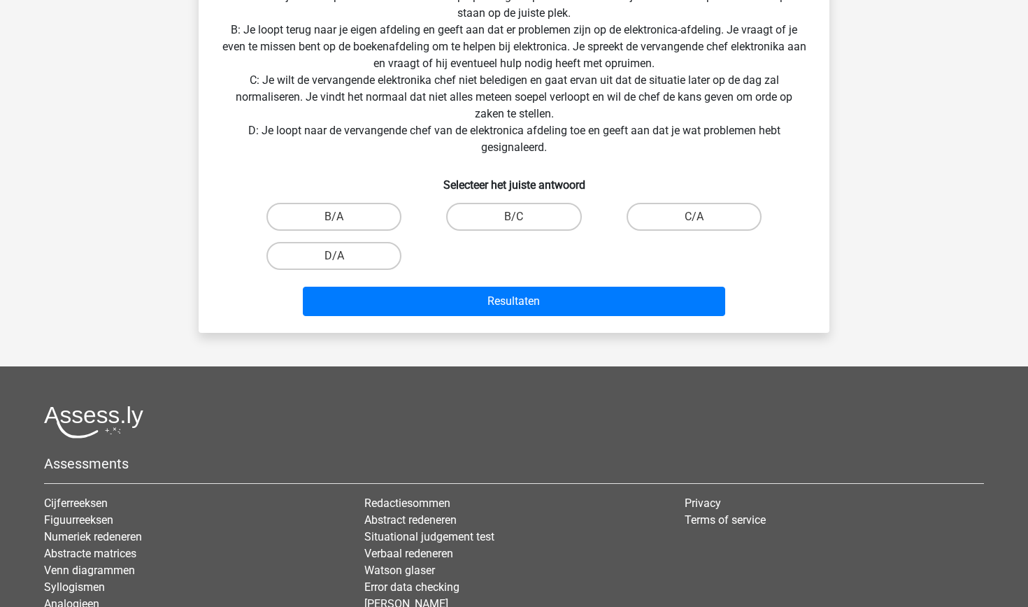
scroll to position [415, 0]
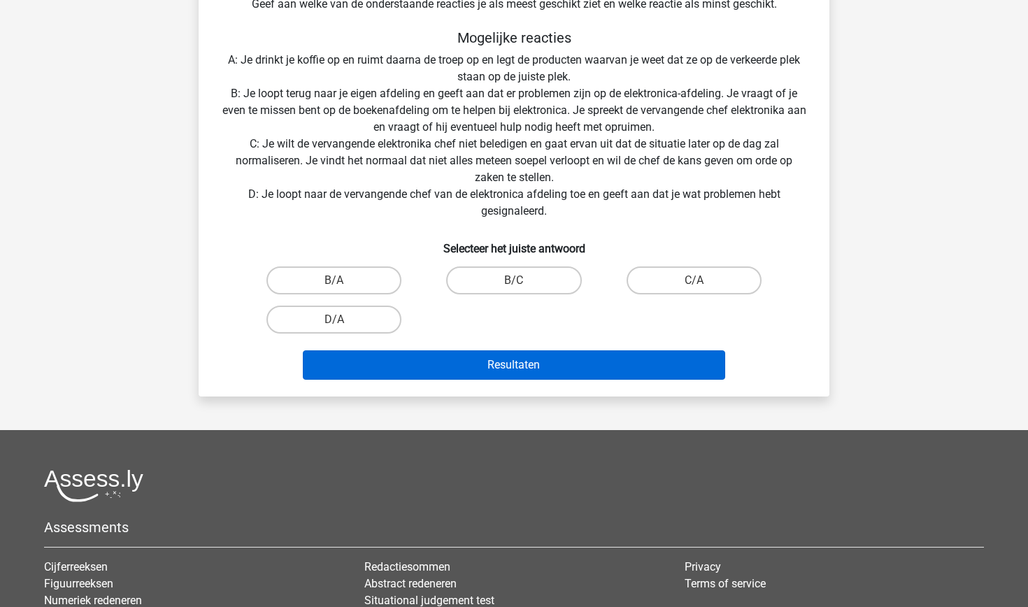
click at [480, 373] on button "Resultaten" at bounding box center [514, 364] width 423 height 29
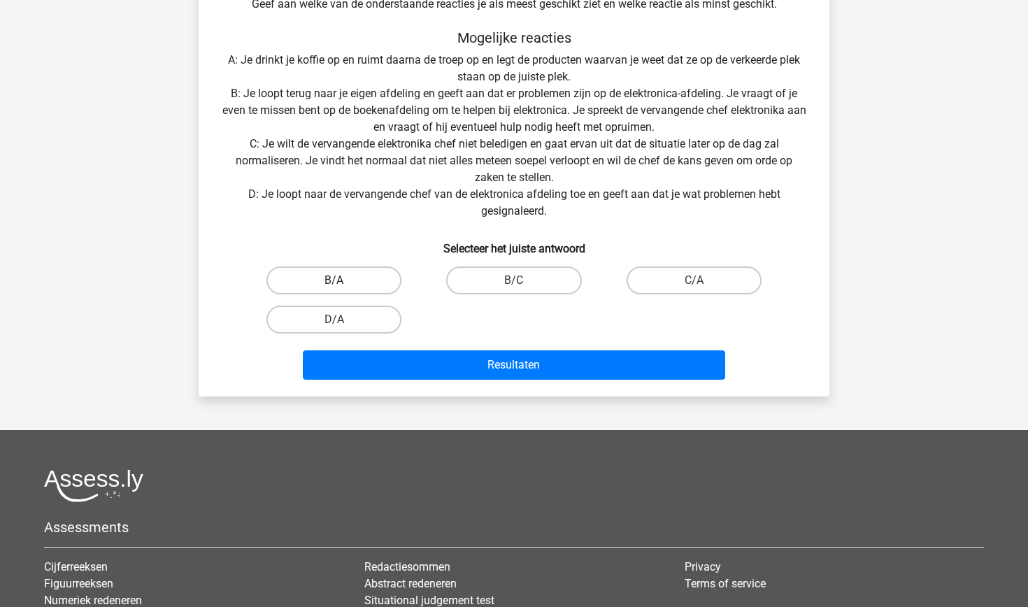
click at [370, 290] on label "B/A" at bounding box center [333, 280] width 135 height 28
click at [343, 289] on input "B/A" at bounding box center [338, 284] width 9 height 9
radio input "true"
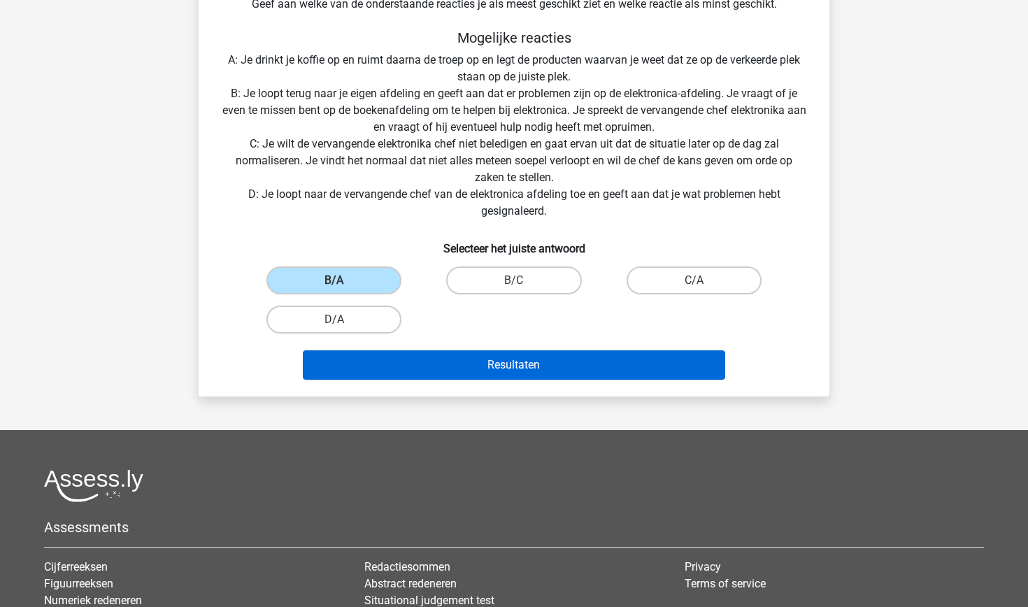
click at [448, 370] on button "Resultaten" at bounding box center [514, 364] width 423 height 29
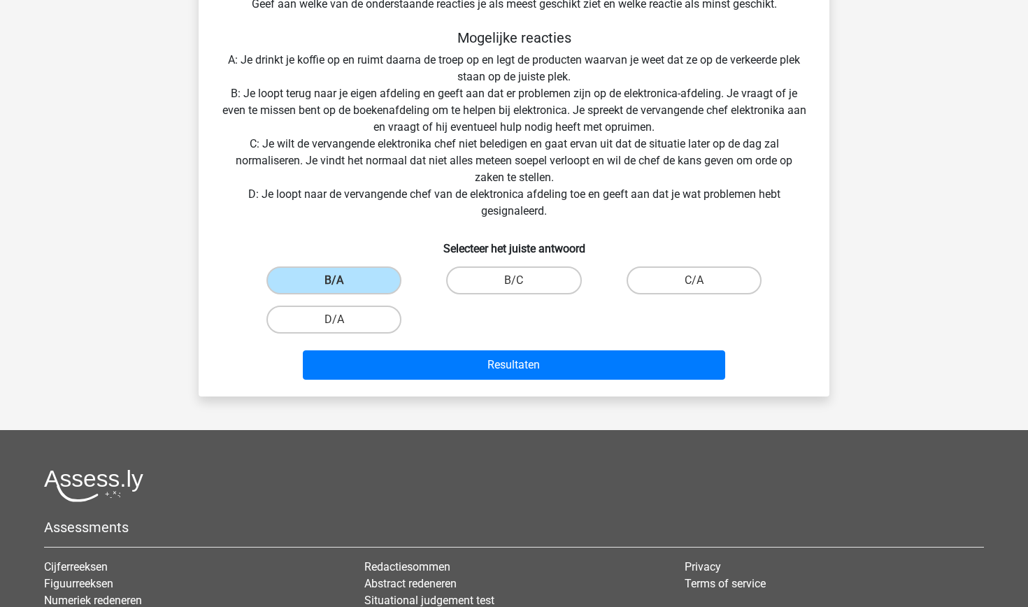
click at [346, 297] on div "B/A" at bounding box center [334, 280] width 180 height 39
click at [345, 317] on label "D/A" at bounding box center [333, 320] width 135 height 28
click at [343, 320] on input "D/A" at bounding box center [338, 324] width 9 height 9
radio input "true"
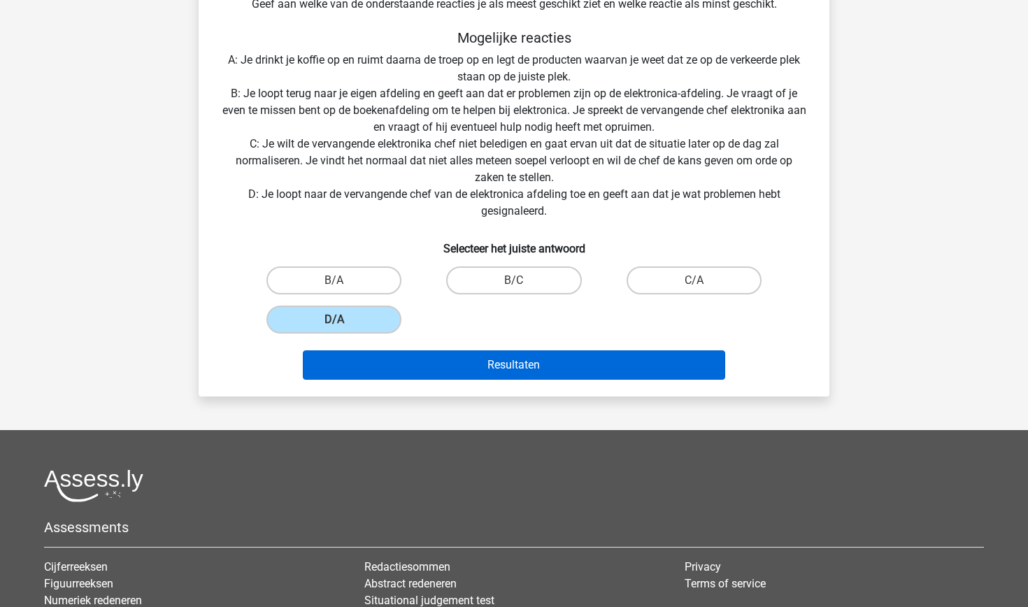
click at [414, 361] on button "Resultaten" at bounding box center [514, 364] width 423 height 29
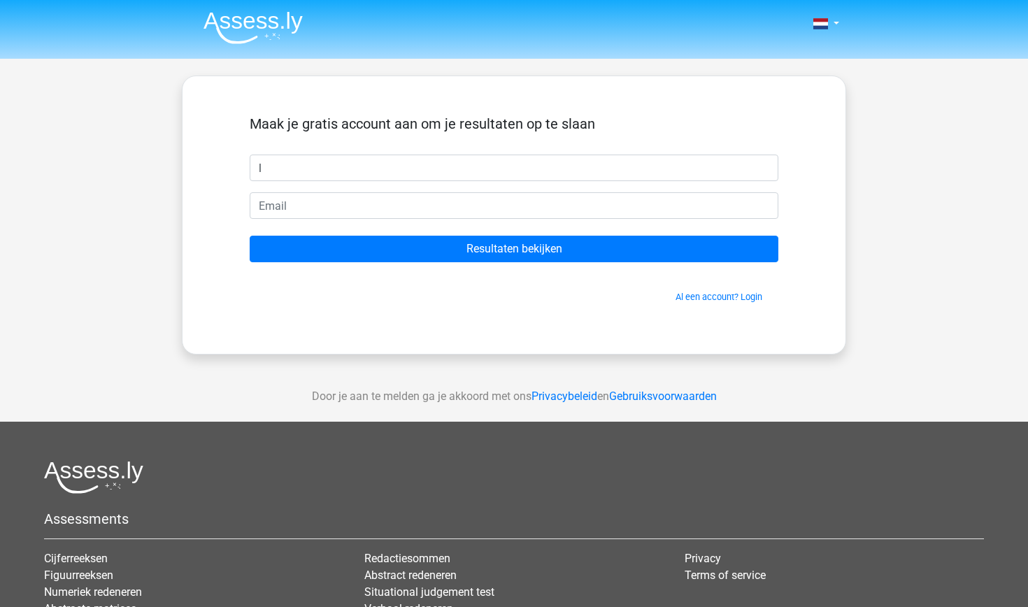
type input "l"
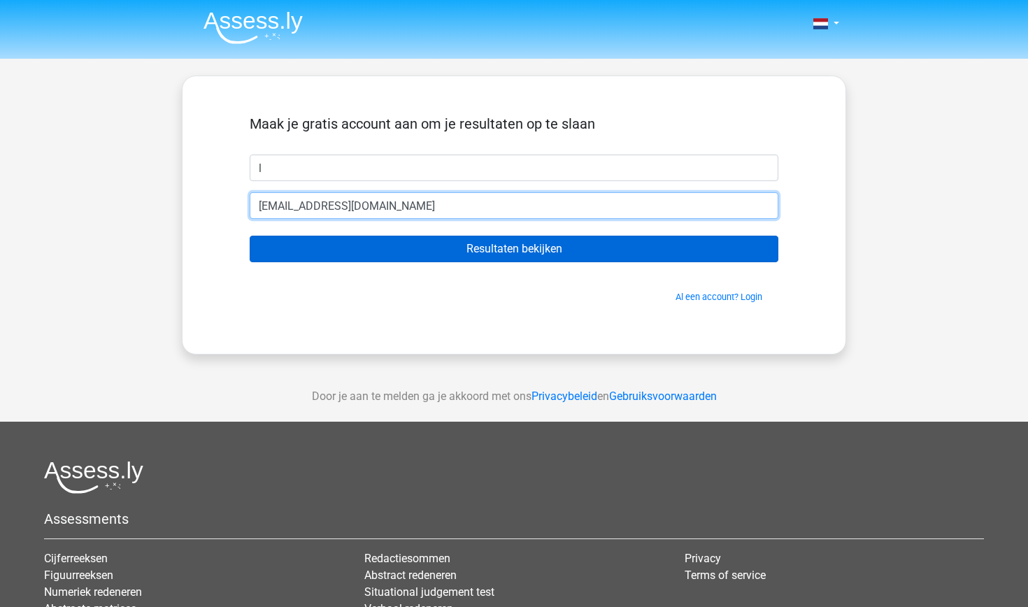
type input "l.b@gmail.com"
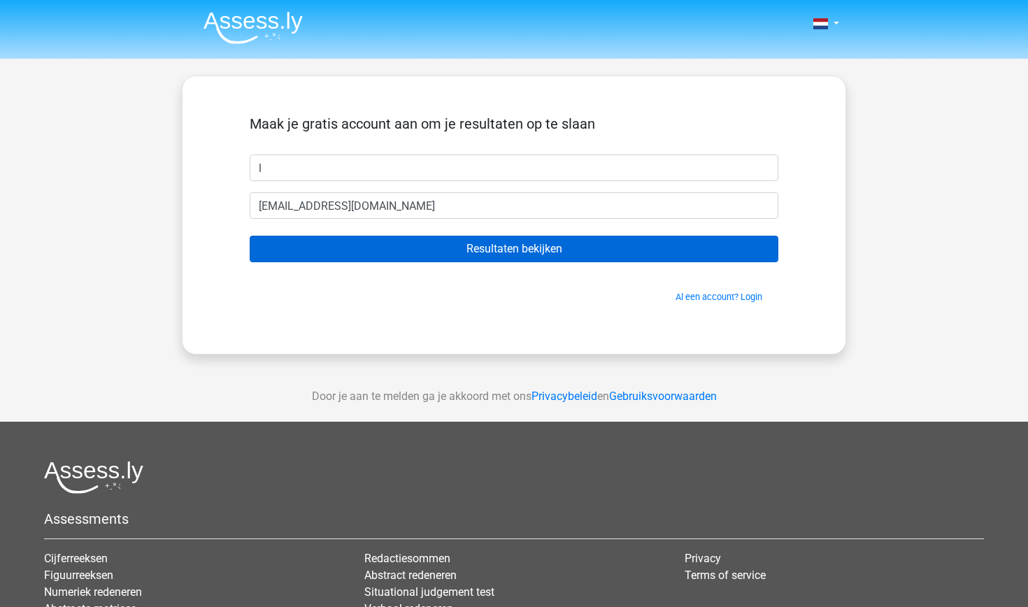
click at [436, 250] on input "Resultaten bekijken" at bounding box center [514, 249] width 529 height 27
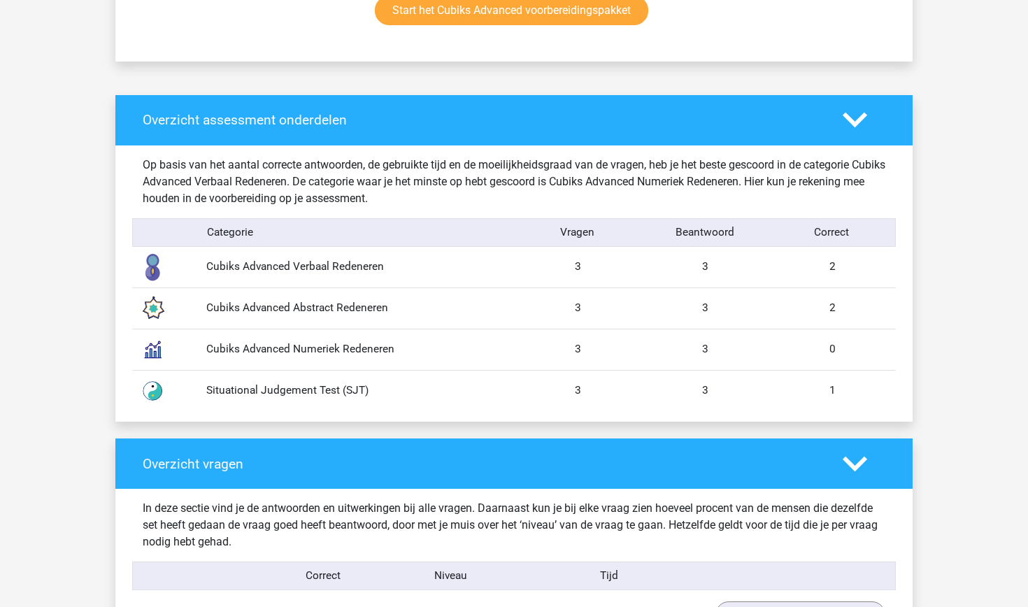
scroll to position [1012, 0]
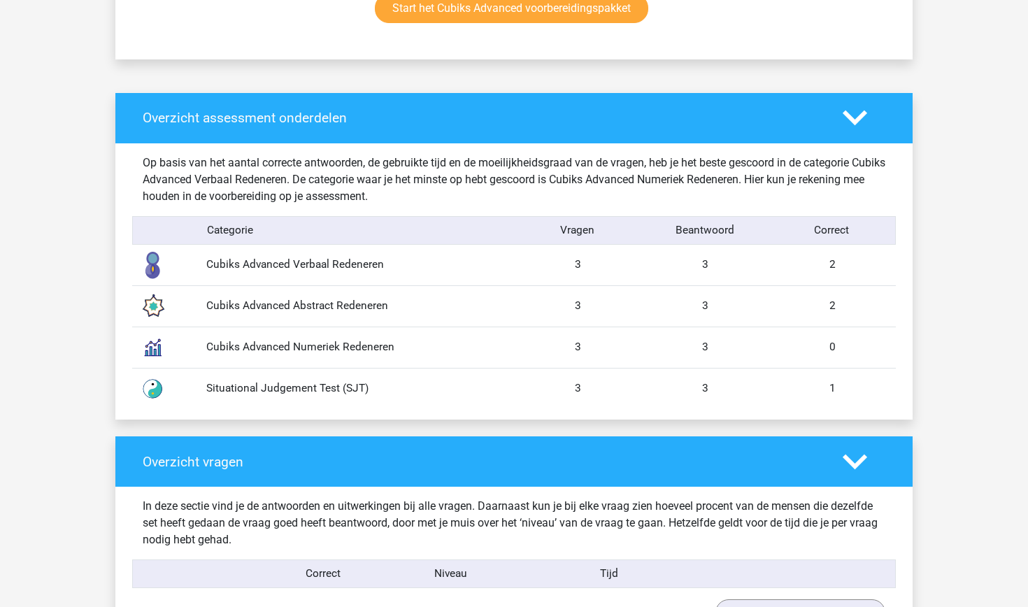
drag, startPoint x: 829, startPoint y: 306, endPoint x: 842, endPoint y: 306, distance: 12.6
click at [842, 306] on div "2" at bounding box center [831, 306] width 127 height 16
click at [834, 349] on div "0" at bounding box center [831, 347] width 127 height 16
click at [837, 390] on div "1" at bounding box center [831, 388] width 127 height 16
click at [849, 388] on div "1" at bounding box center [831, 388] width 127 height 16
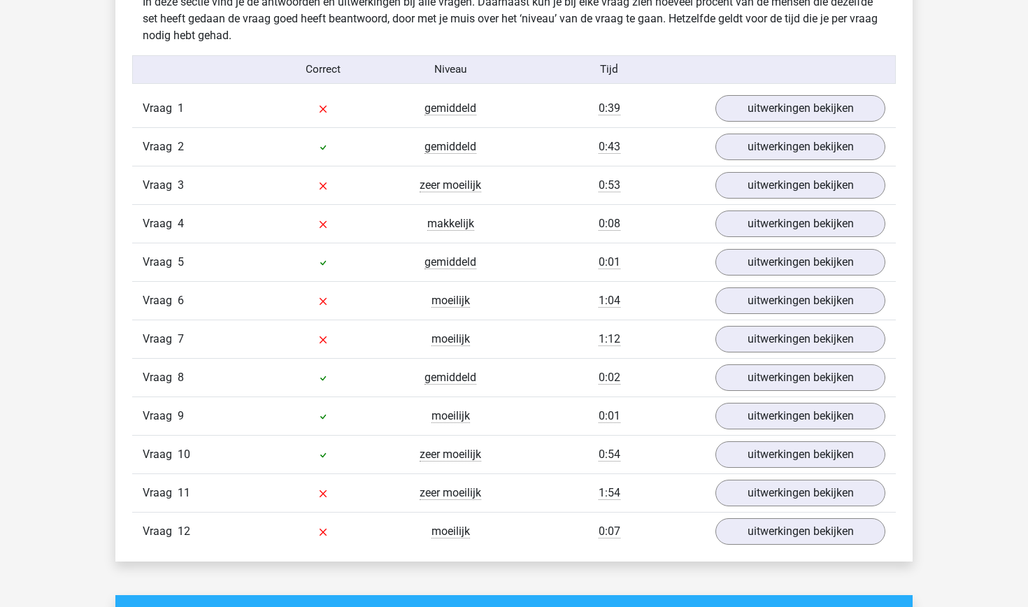
scroll to position [1518, 0]
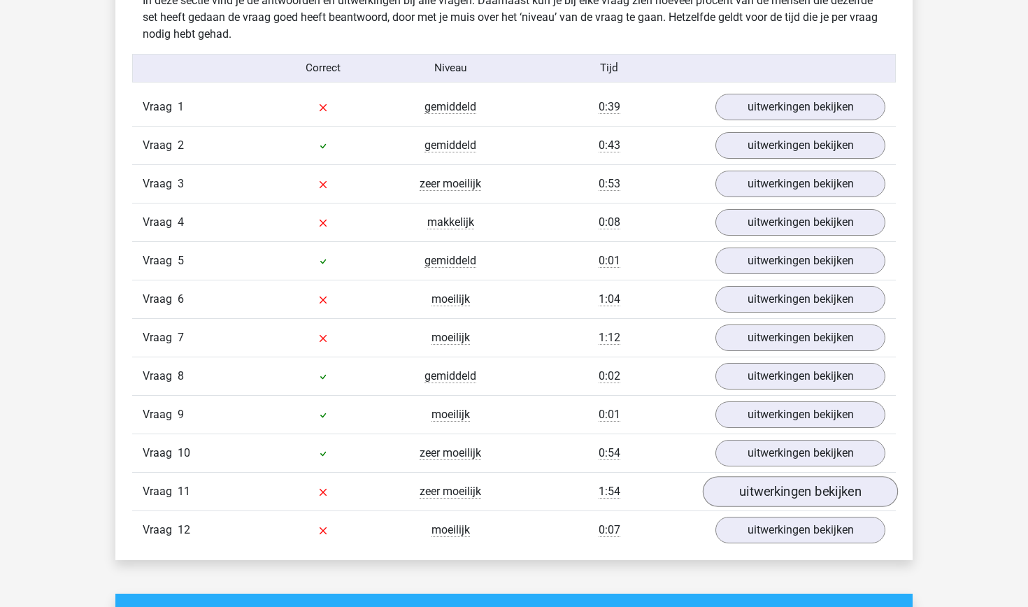
click at [752, 495] on link "uitwerkingen bekijken" at bounding box center [800, 491] width 195 height 31
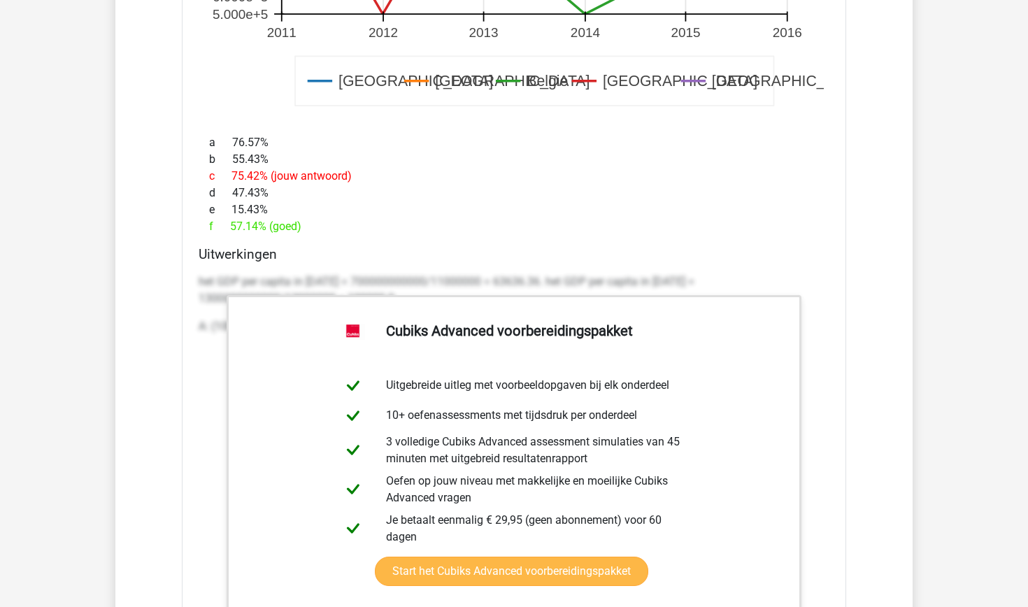
scroll to position [2654, 0]
